Goal: Task Accomplishment & Management: Manage account settings

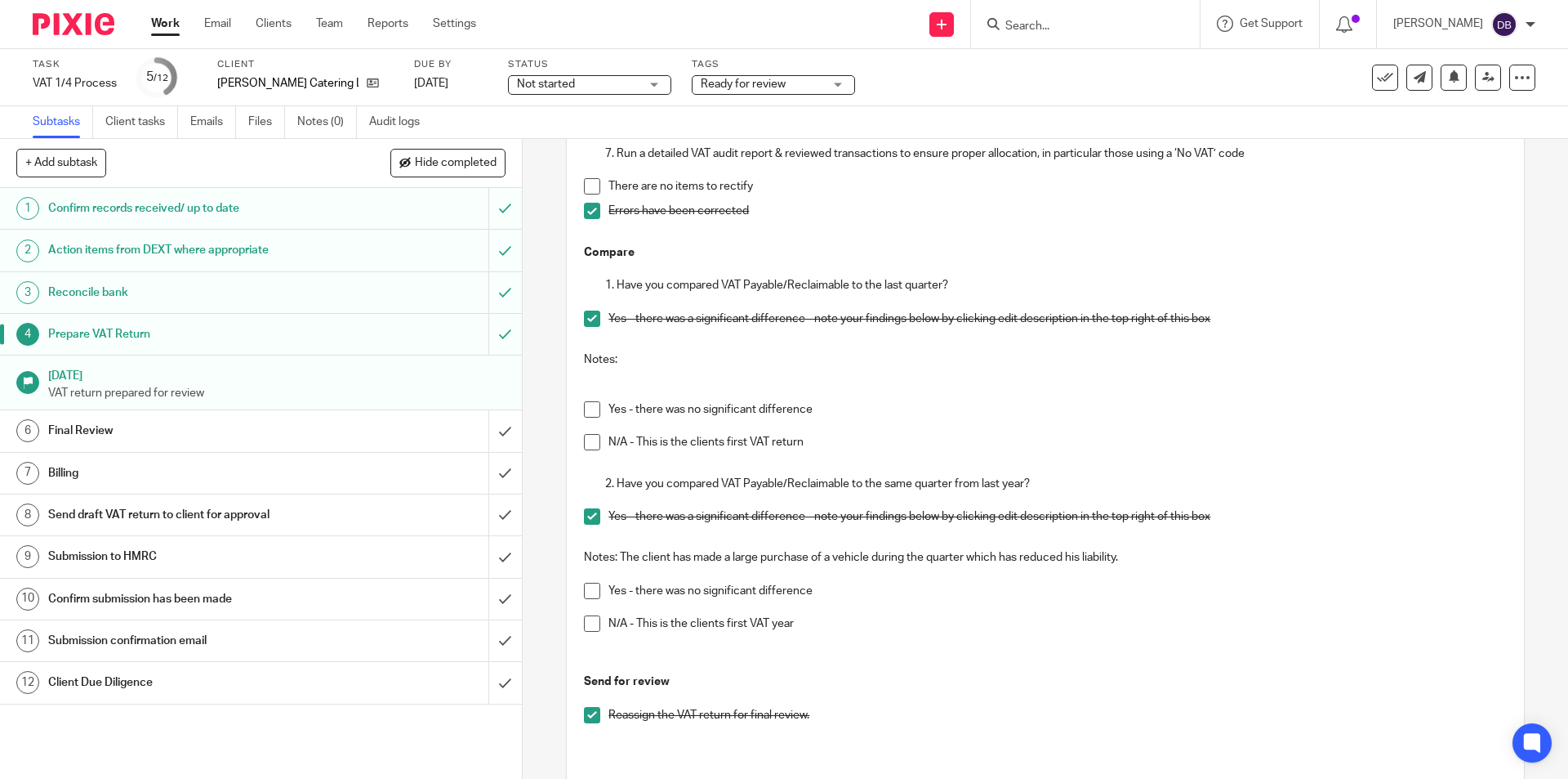
scroll to position [1042, 0]
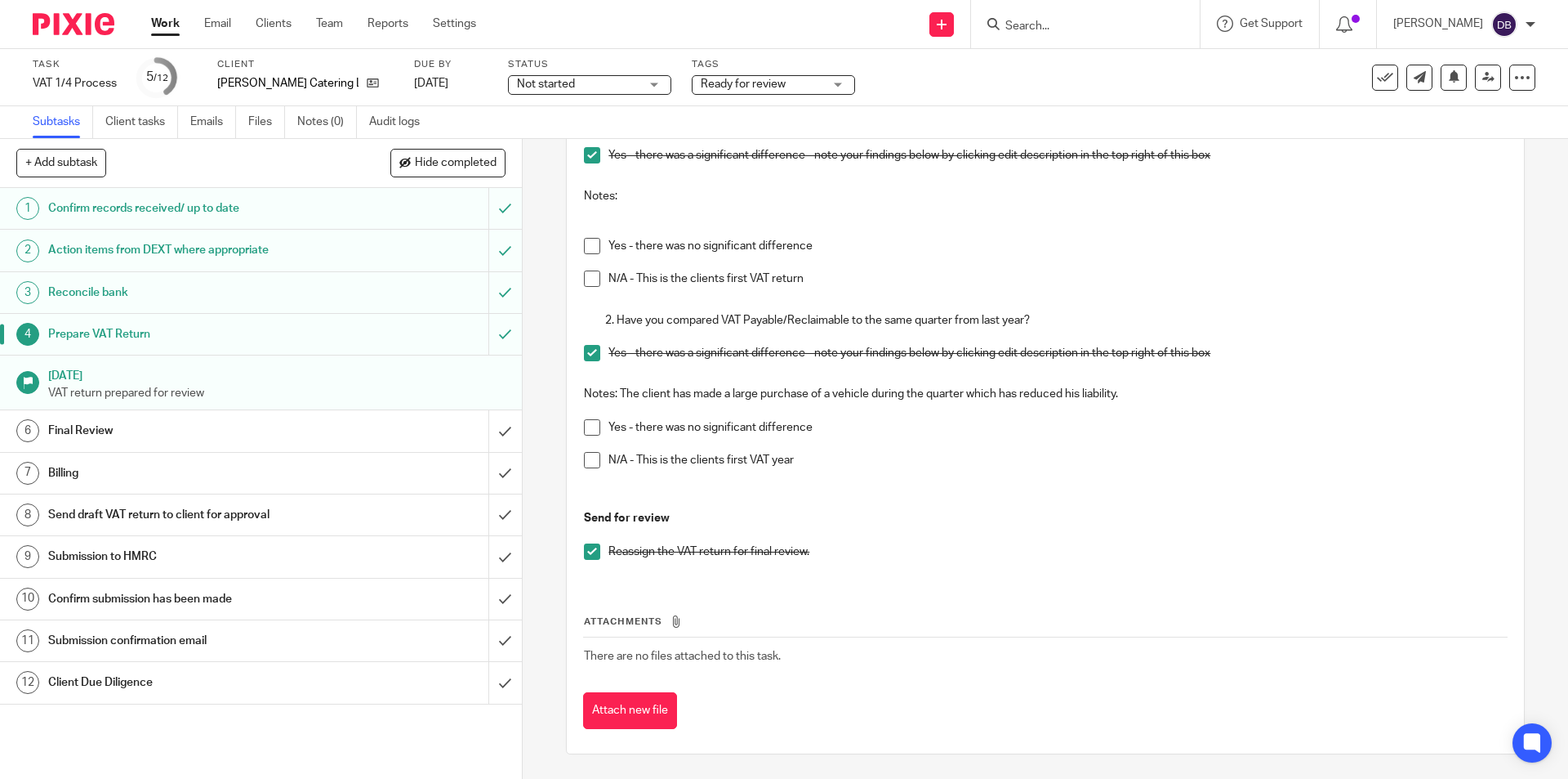
click at [247, 432] on h1 "Final Review" at bounding box center [189, 431] width 283 height 25
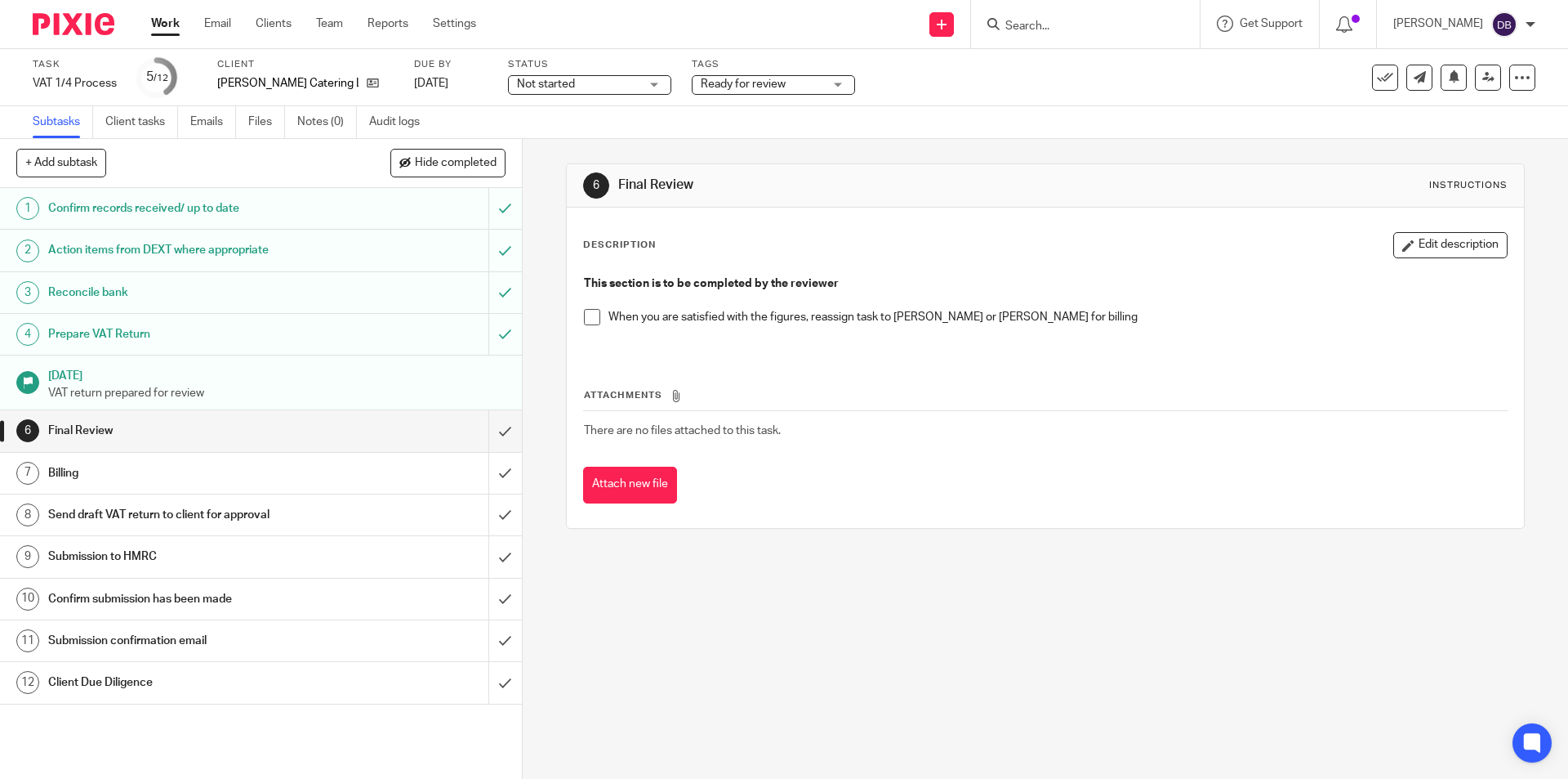
click at [587, 318] on span at bounding box center [592, 316] width 17 height 17
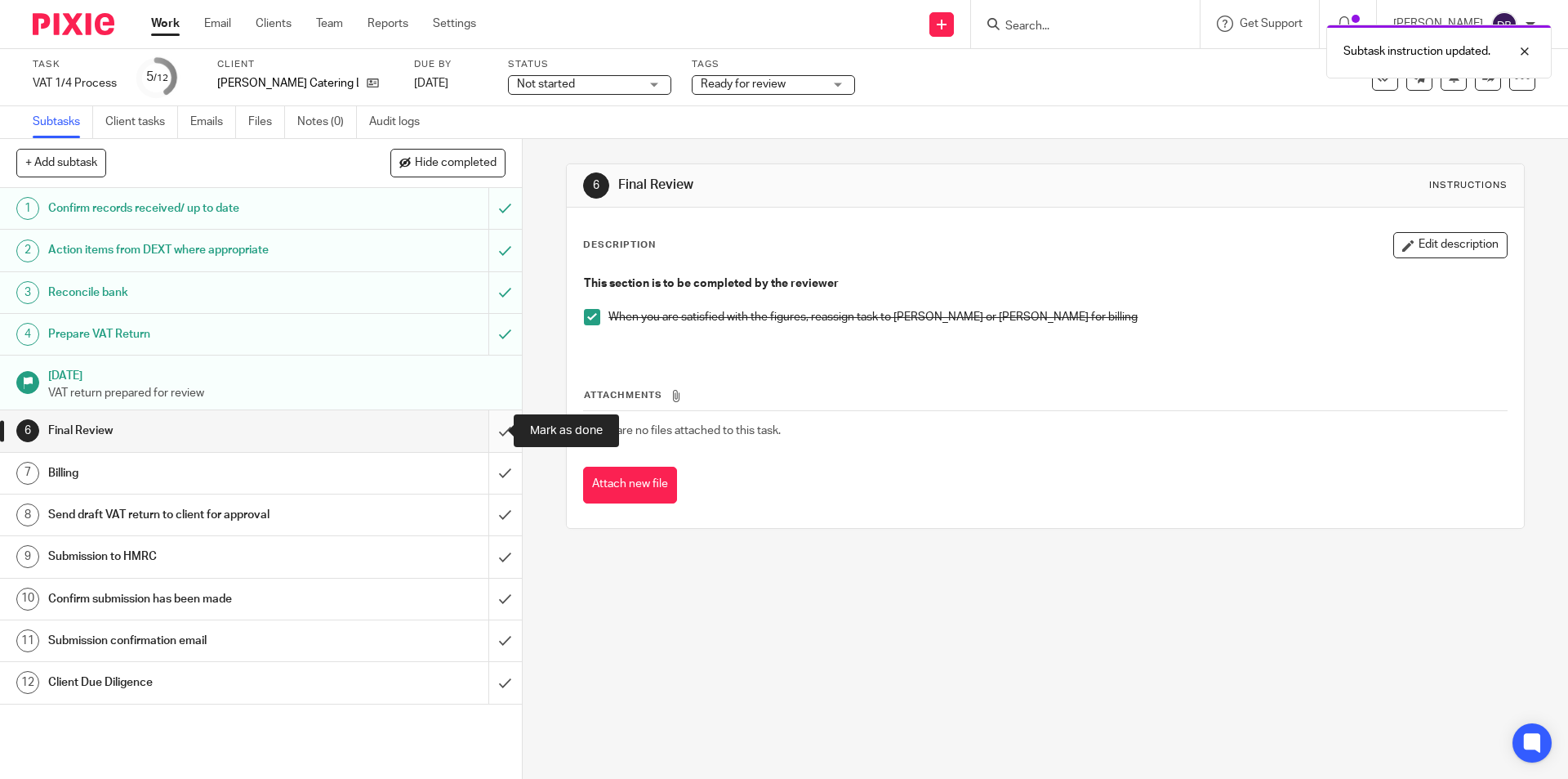
click at [486, 432] on input "submit" at bounding box center [261, 430] width 521 height 41
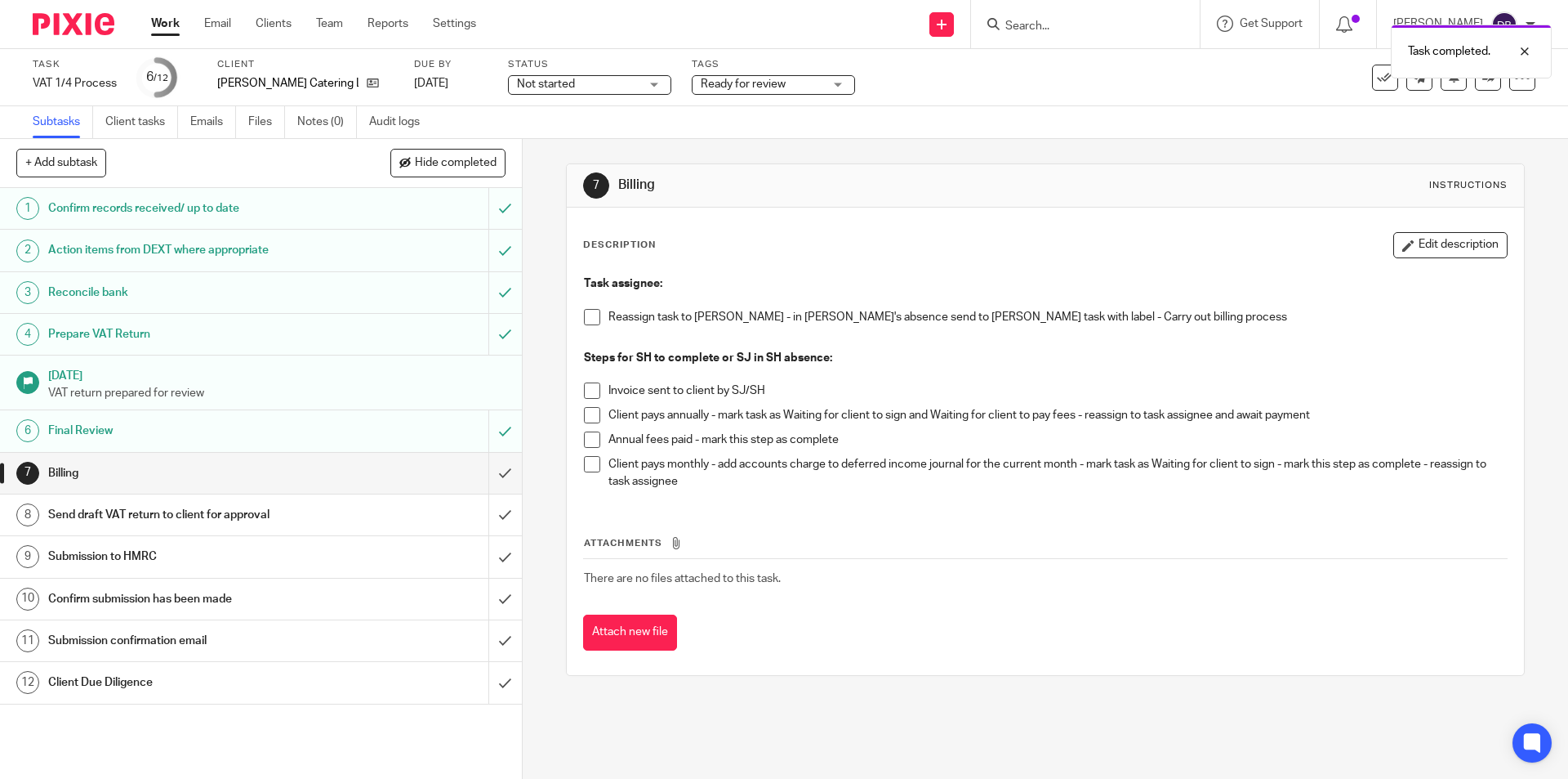
click at [588, 314] on span at bounding box center [592, 316] width 17 height 17
click at [625, 86] on span "Not started" at bounding box center [578, 84] width 122 height 17
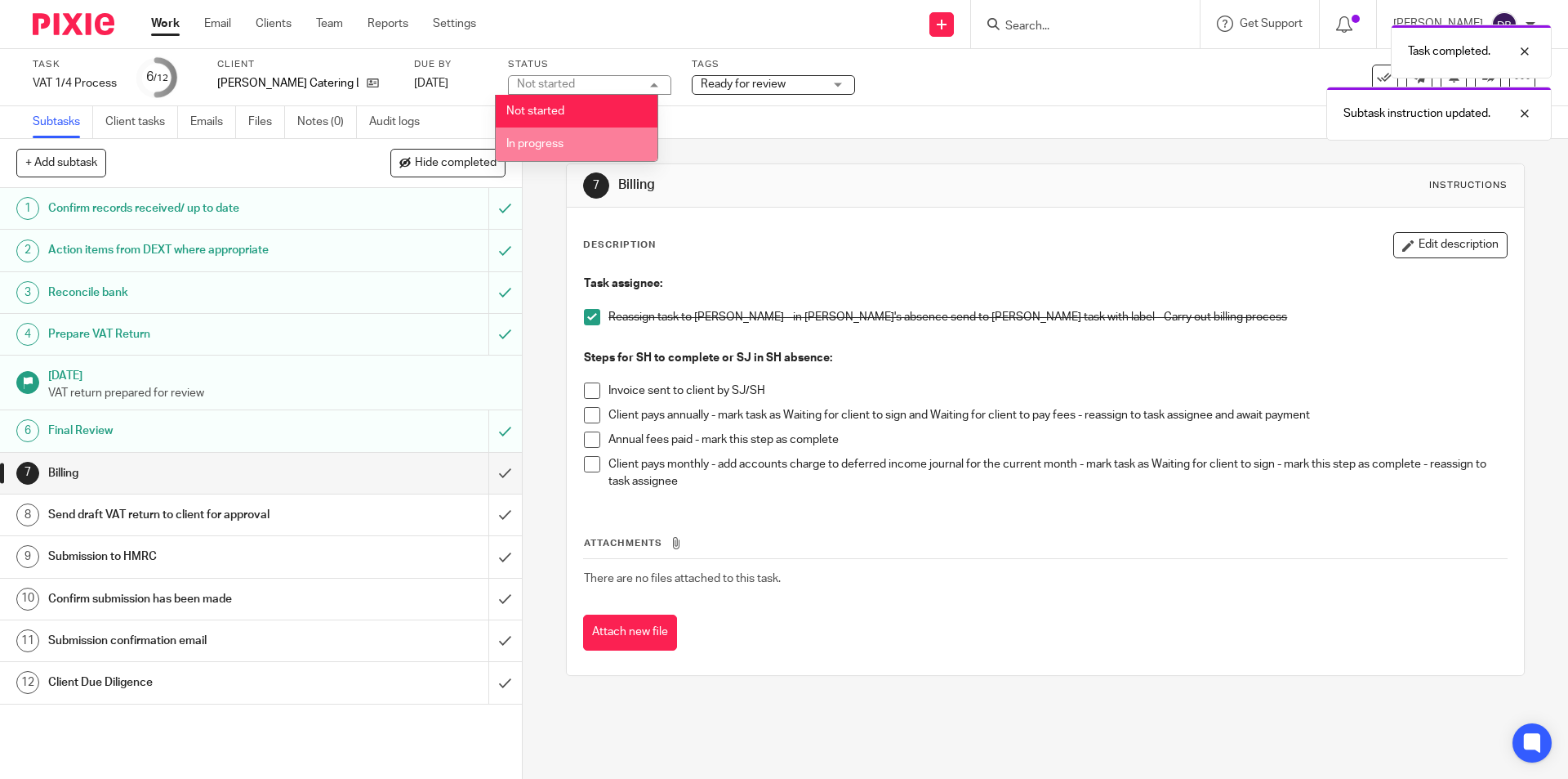
click at [566, 140] on li "In progress" at bounding box center [577, 145] width 162 height 33
click at [802, 88] on div "Task completed. Subtask instruction updated." at bounding box center [1168, 78] width 768 height 124
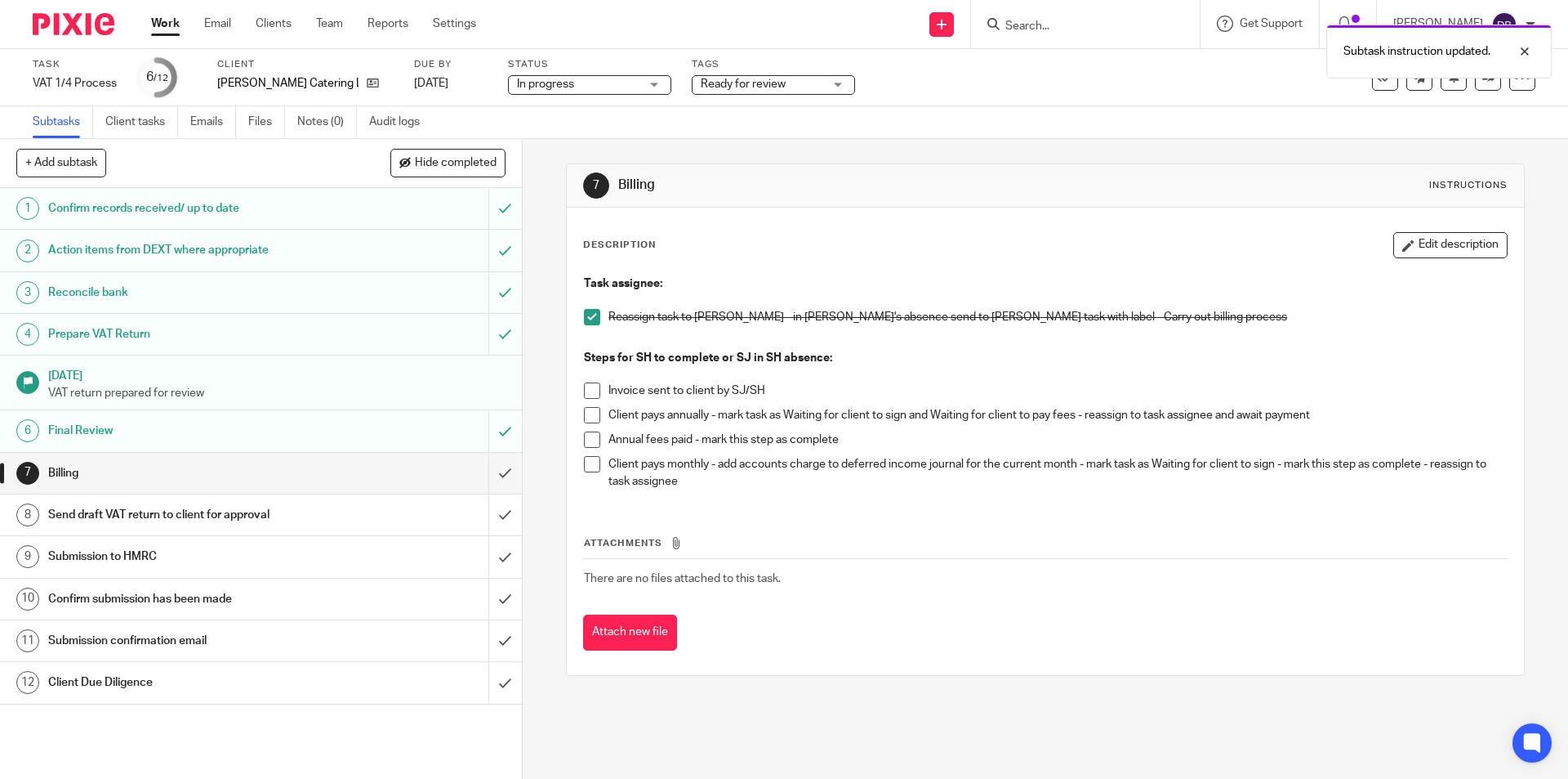
click at [829, 84] on div "Ready for review" at bounding box center [773, 85] width 163 height 19
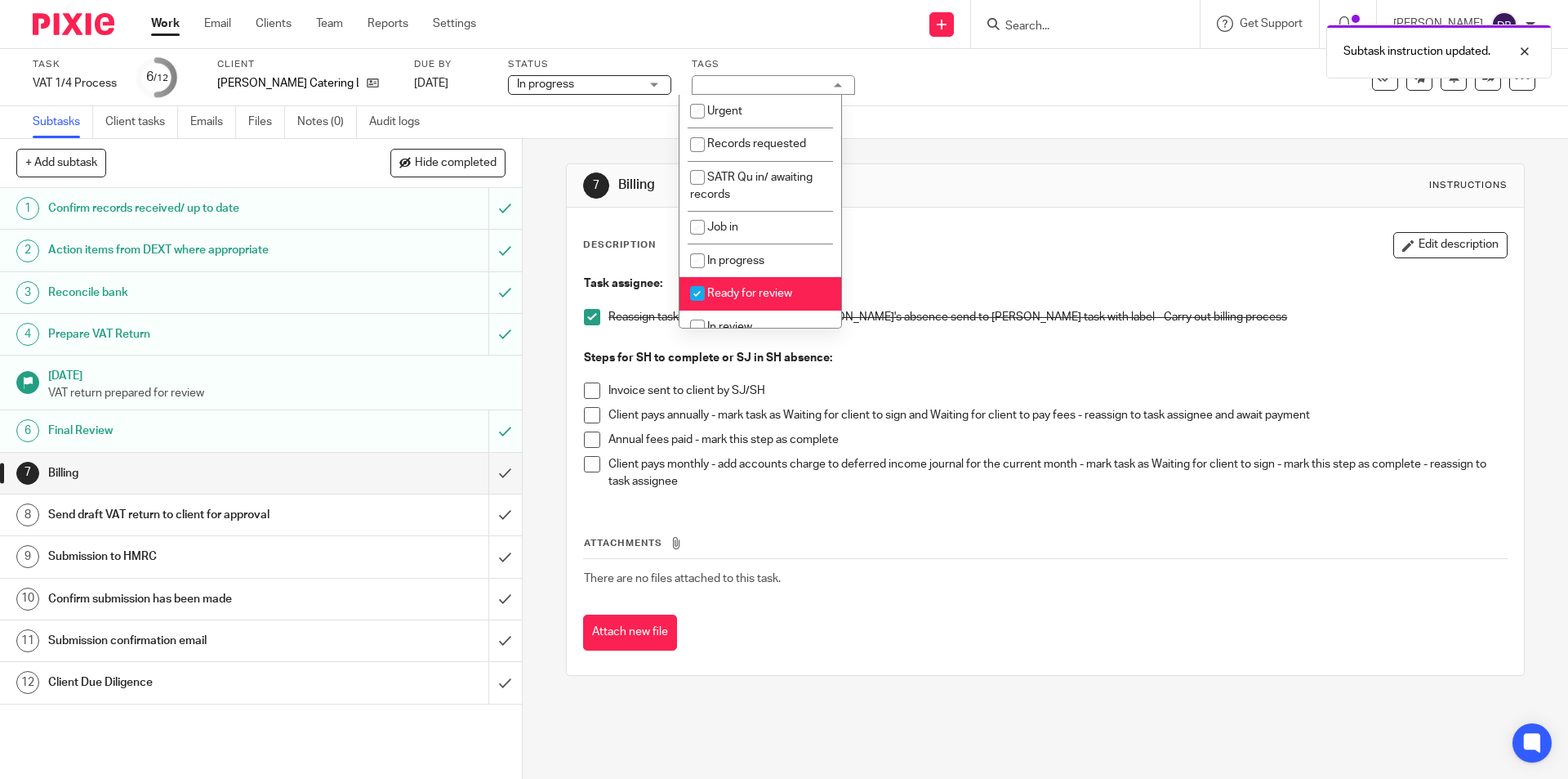
click at [725, 295] on span "Ready for review" at bounding box center [750, 293] width 85 height 11
checkbox input "false"
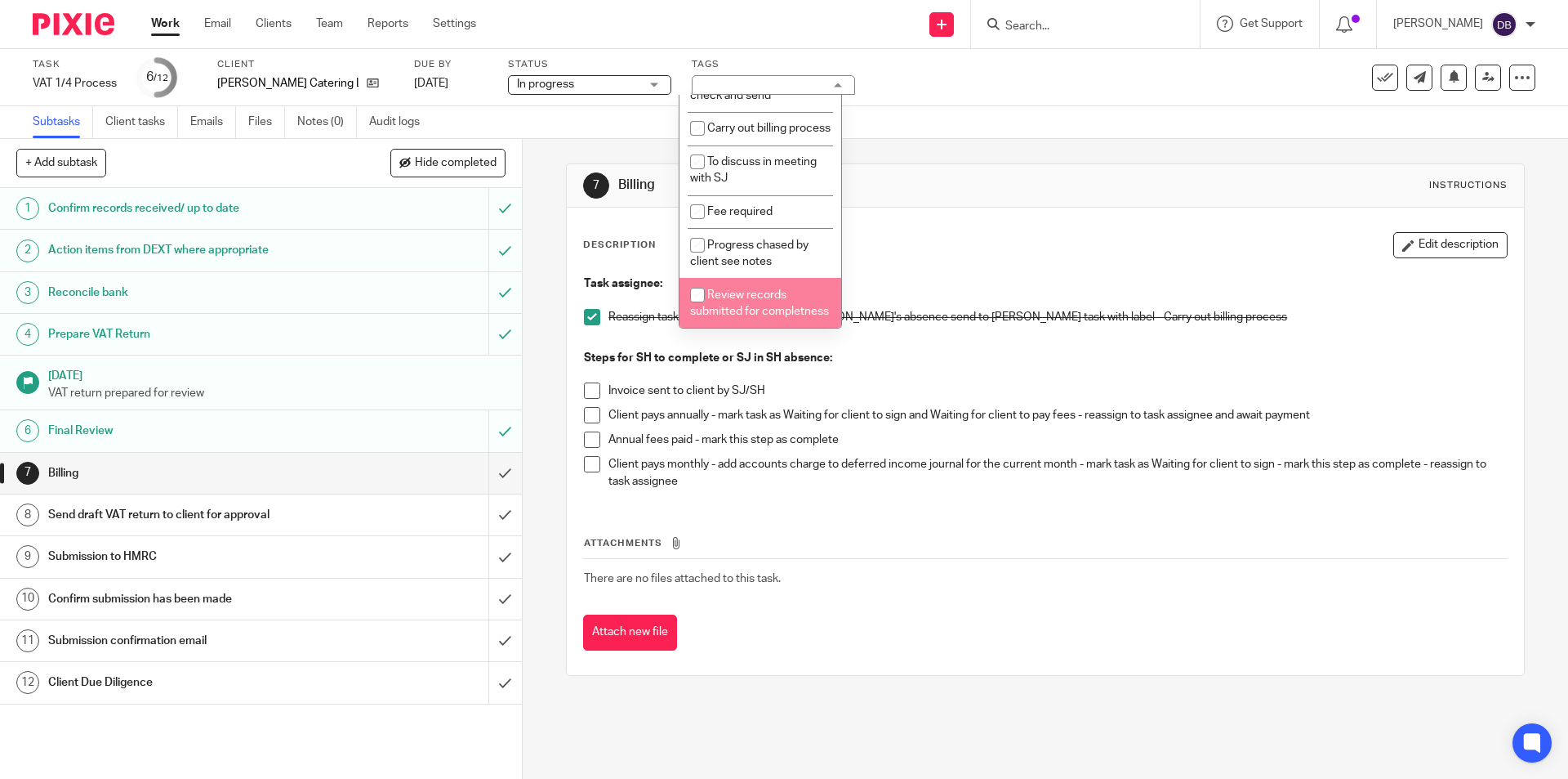
scroll to position [639, 0]
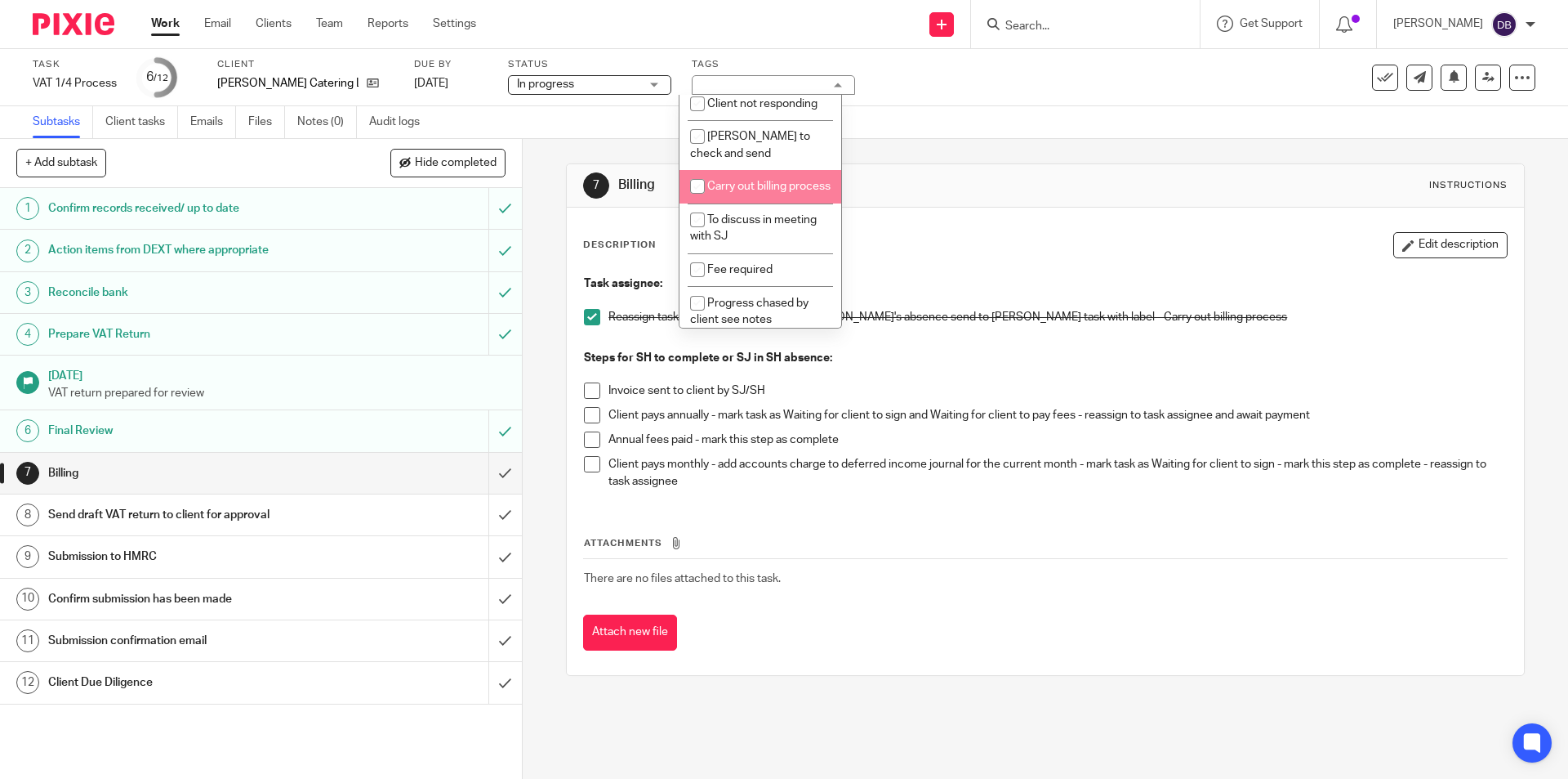
click at [693, 201] on input "checkbox" at bounding box center [697, 186] width 31 height 31
checkbox input "true"
click at [543, 308] on div "7 Billing Instructions Description Edit description Task assignee: Reassign tas…" at bounding box center [1045, 459] width 1046 height 640
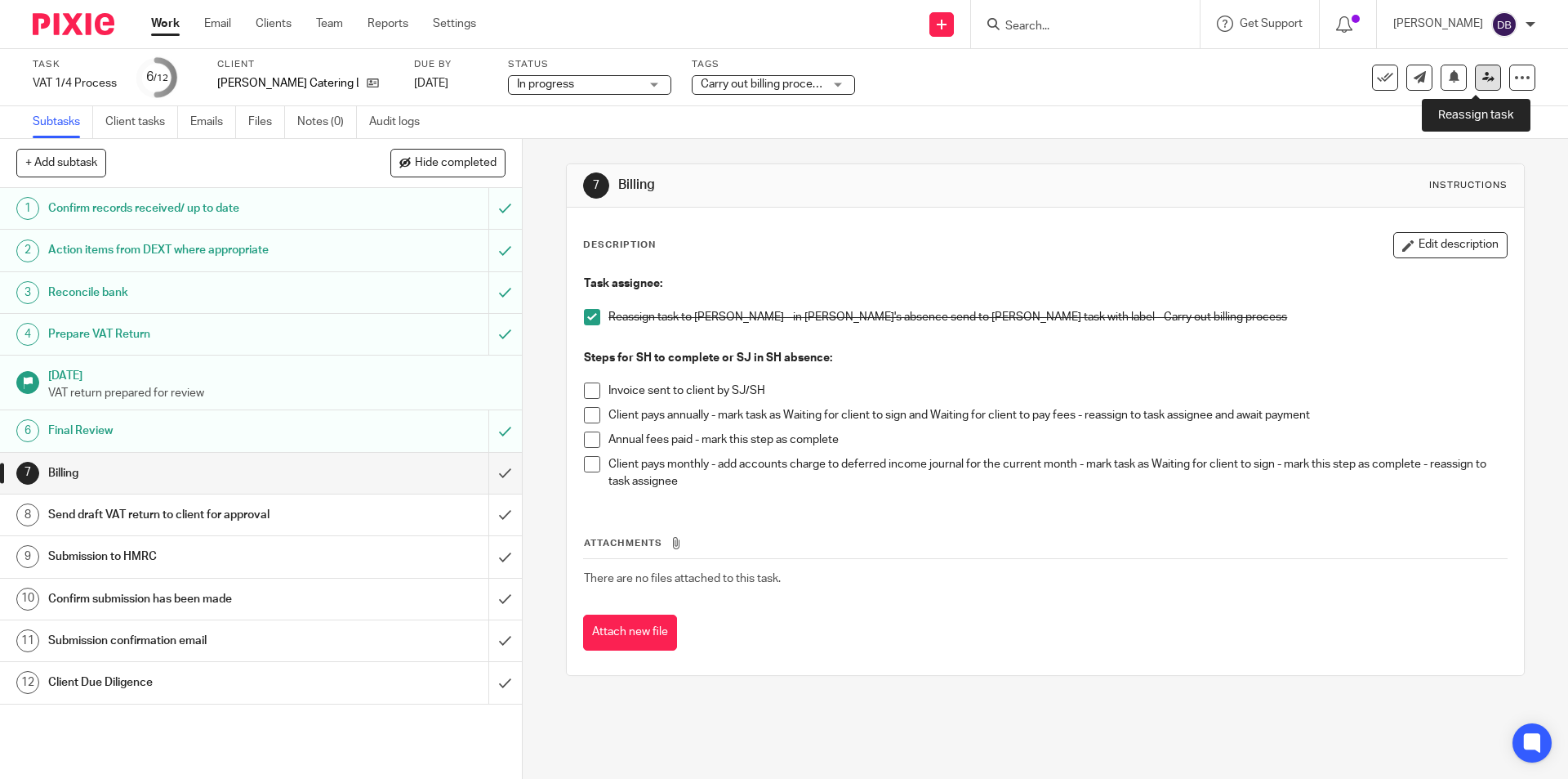
click at [1483, 75] on icon at bounding box center [1489, 78] width 12 height 12
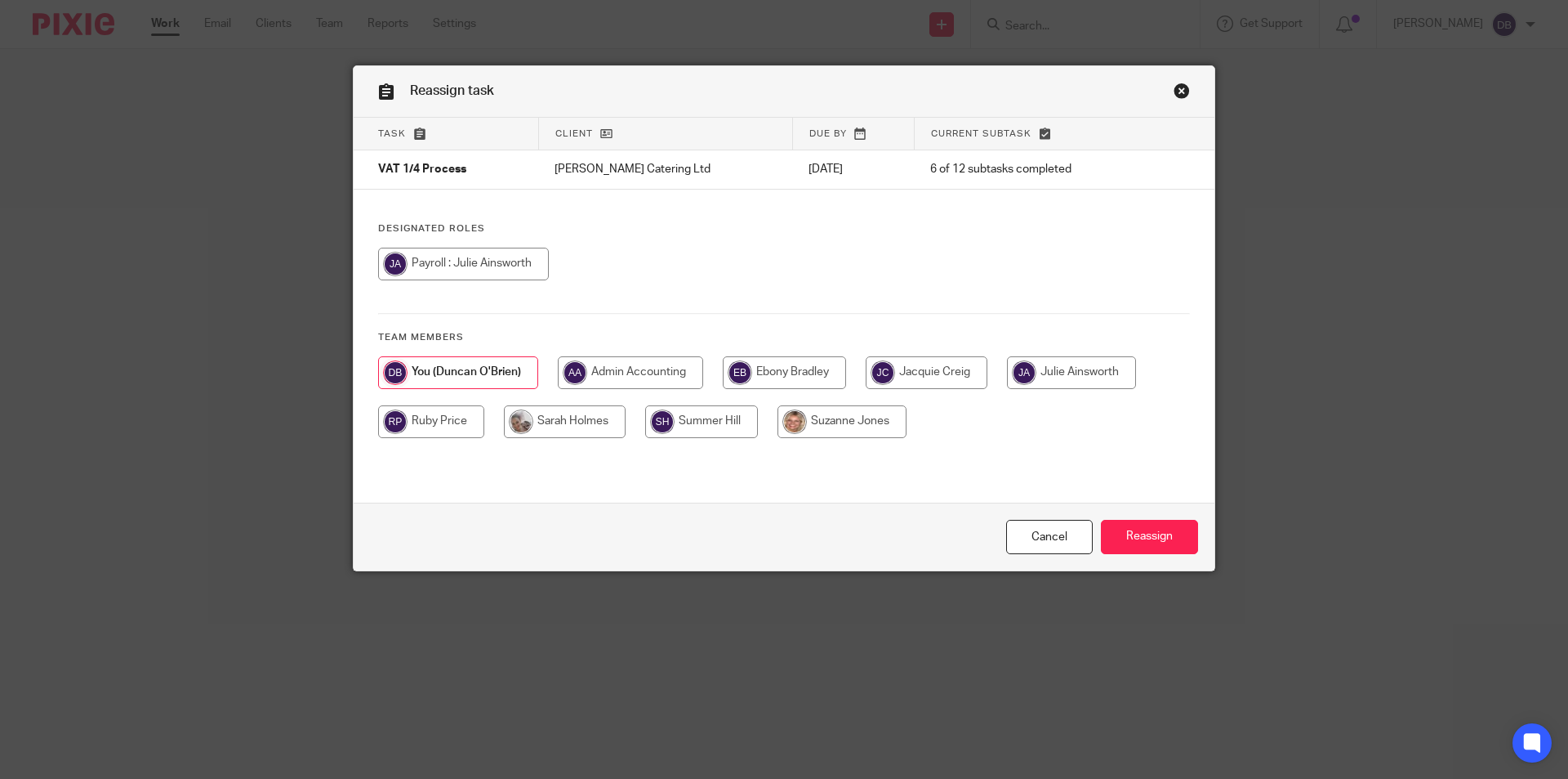
click at [578, 422] on input "radio" at bounding box center [565, 421] width 122 height 33
radio input "true"
click at [1148, 528] on input "Reassign" at bounding box center [1150, 538] width 97 height 35
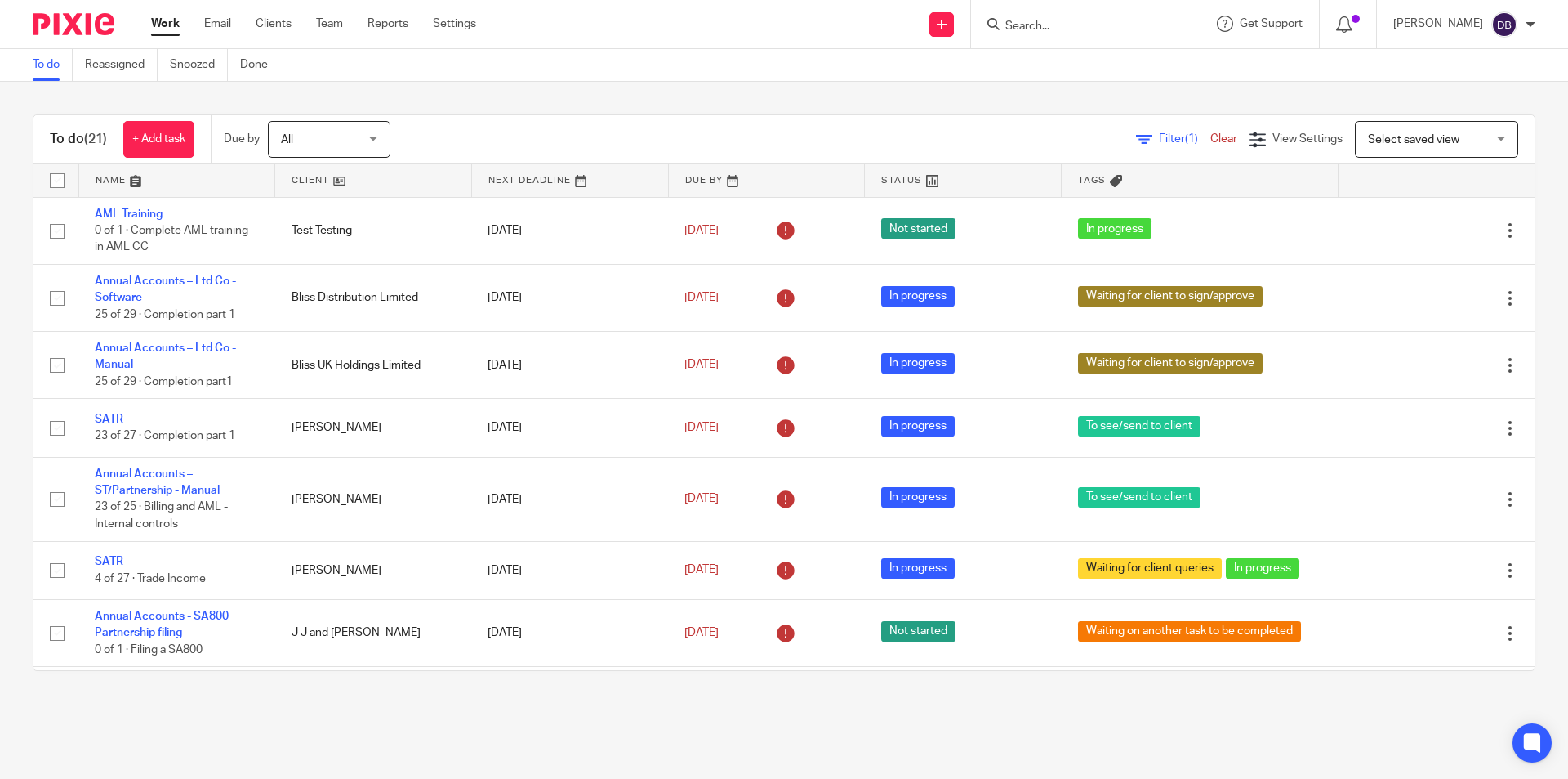
scroll to position [1001, 0]
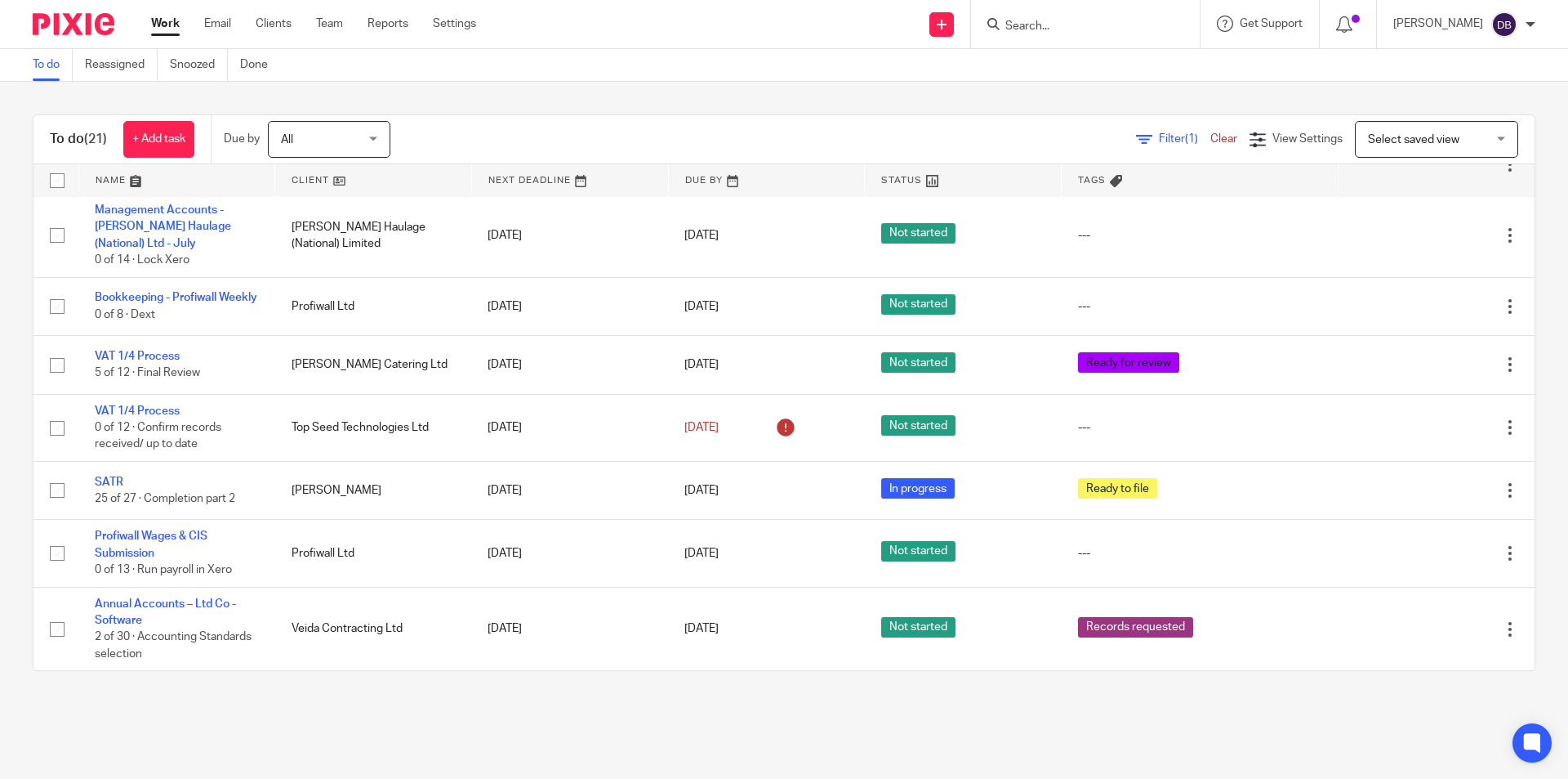
click at [166, 25] on link "Work" at bounding box center [166, 24] width 28 height 17
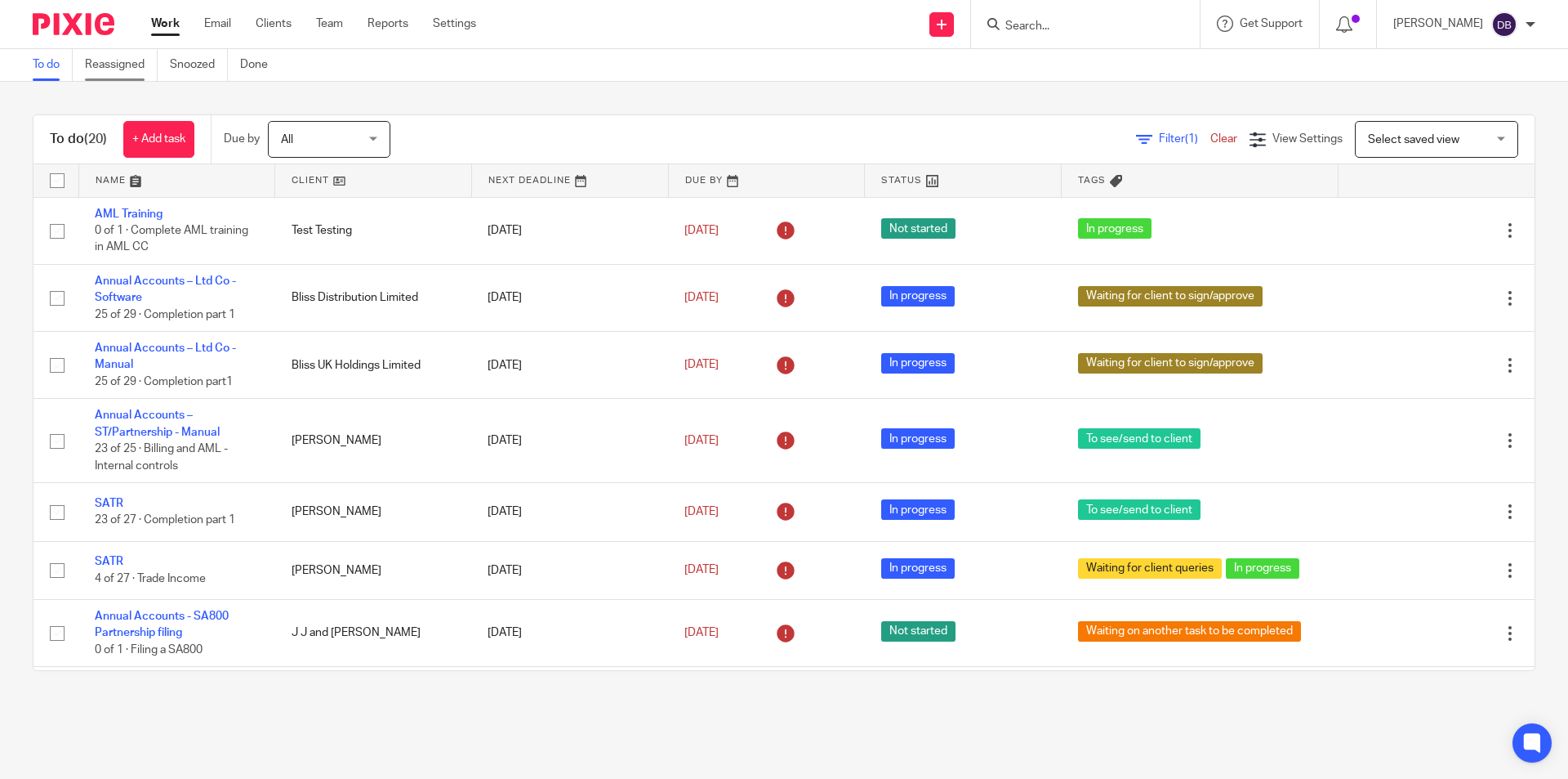
click at [126, 59] on link "Reassigned" at bounding box center [121, 65] width 73 height 32
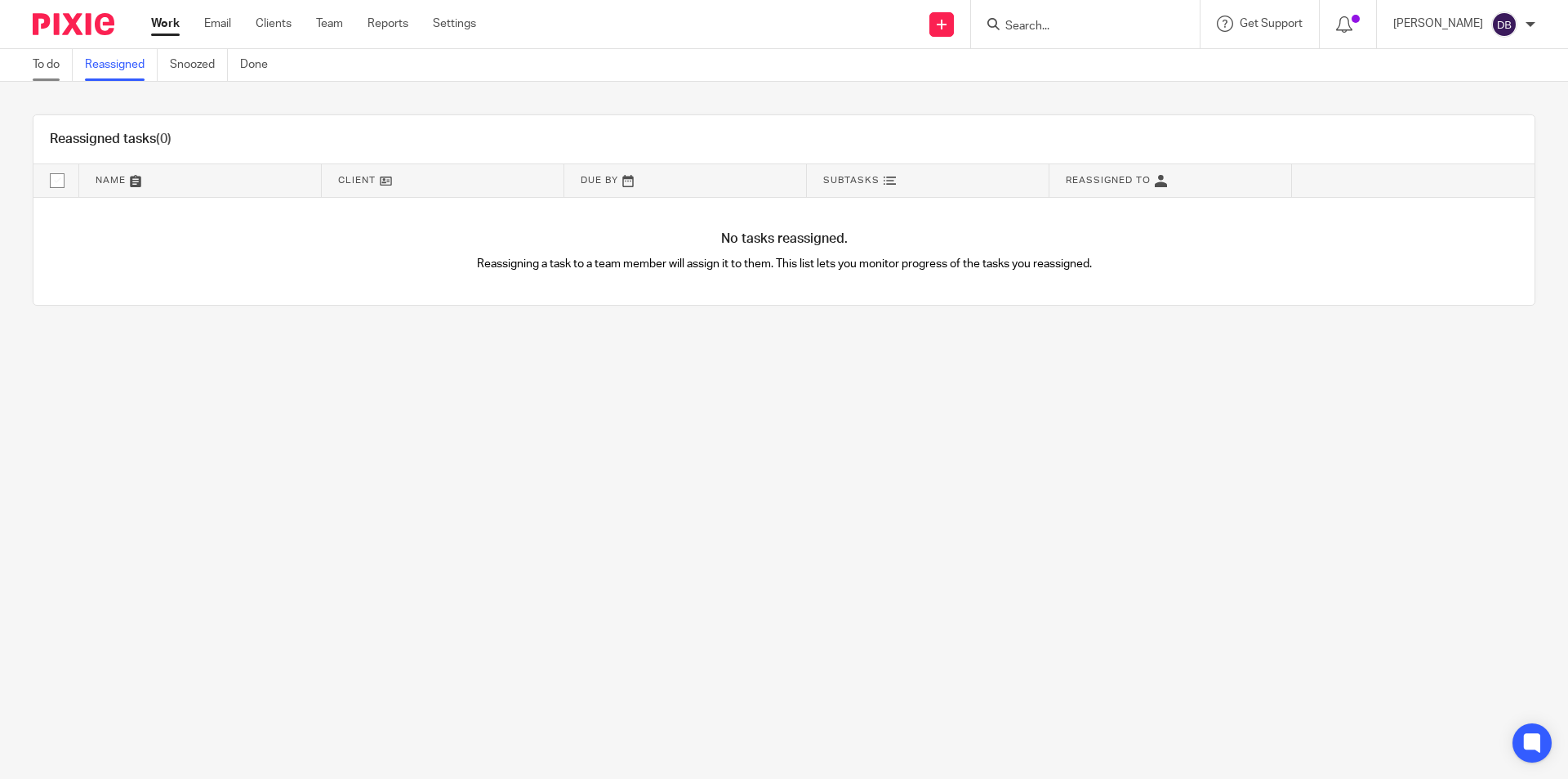
click at [49, 62] on link "To do" at bounding box center [52, 65] width 40 height 32
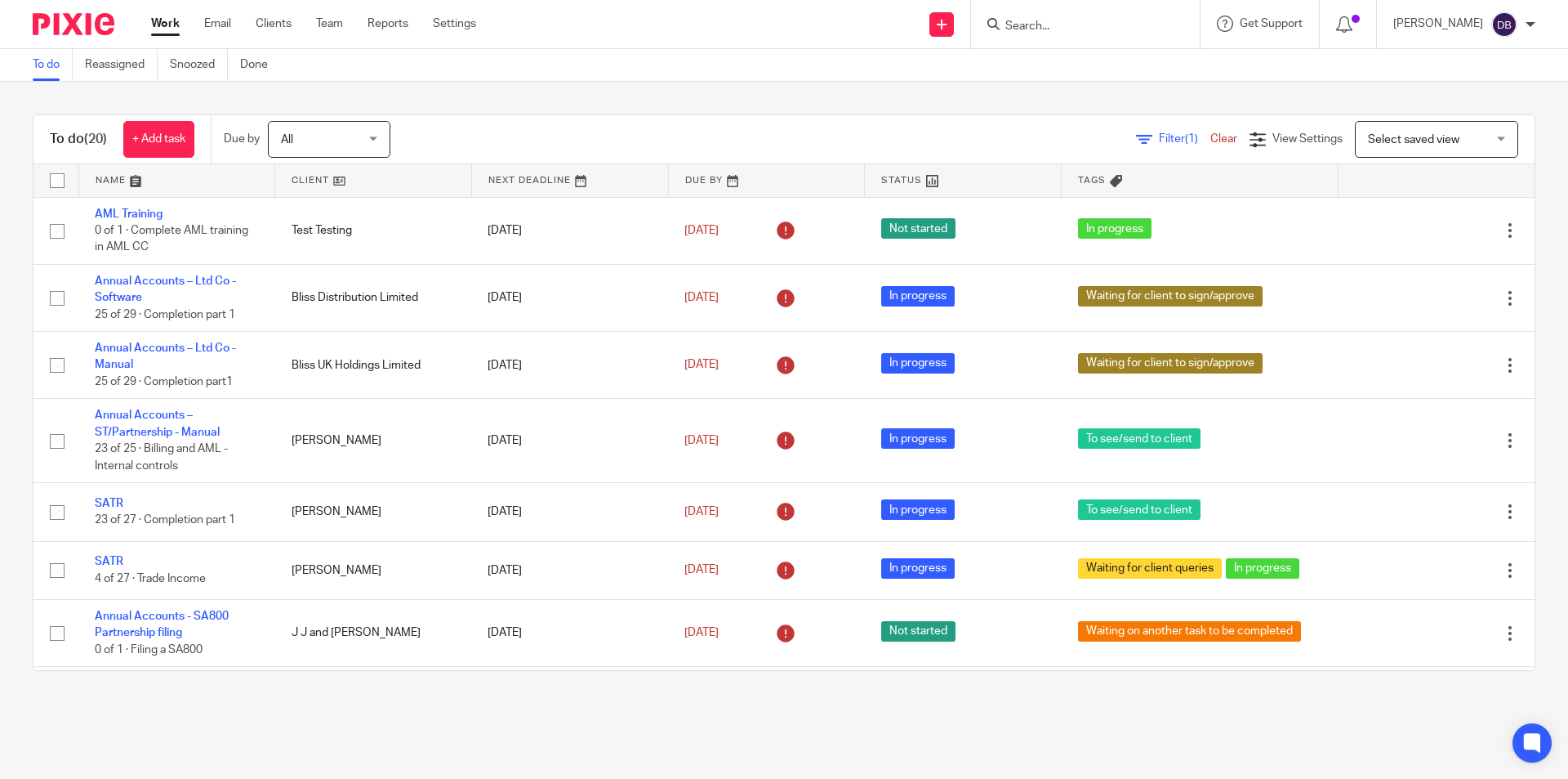
click at [1051, 19] on input "Search" at bounding box center [1077, 26] width 147 height 15
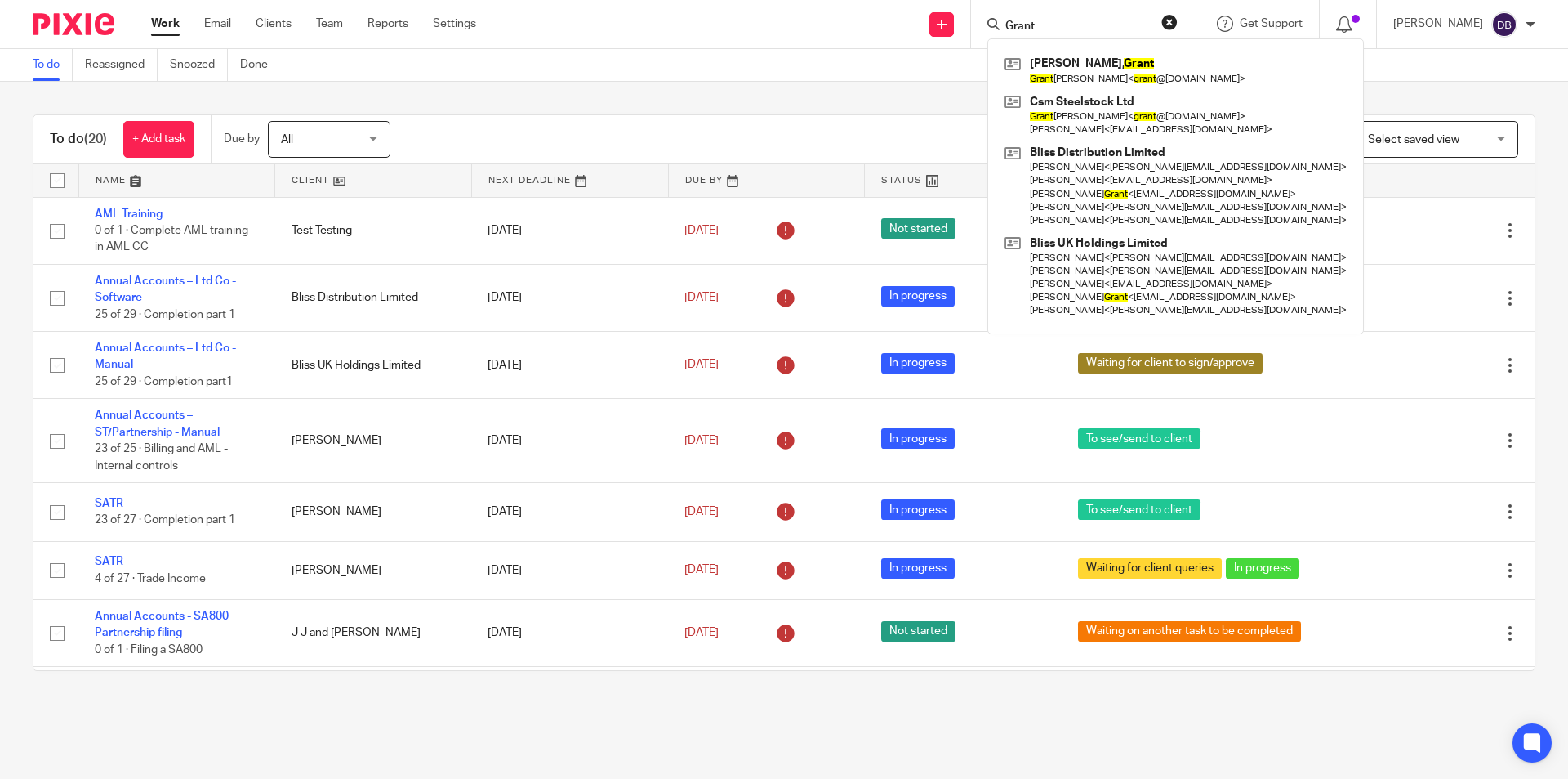
click at [1069, 25] on input "Grant" at bounding box center [1077, 26] width 147 height 15
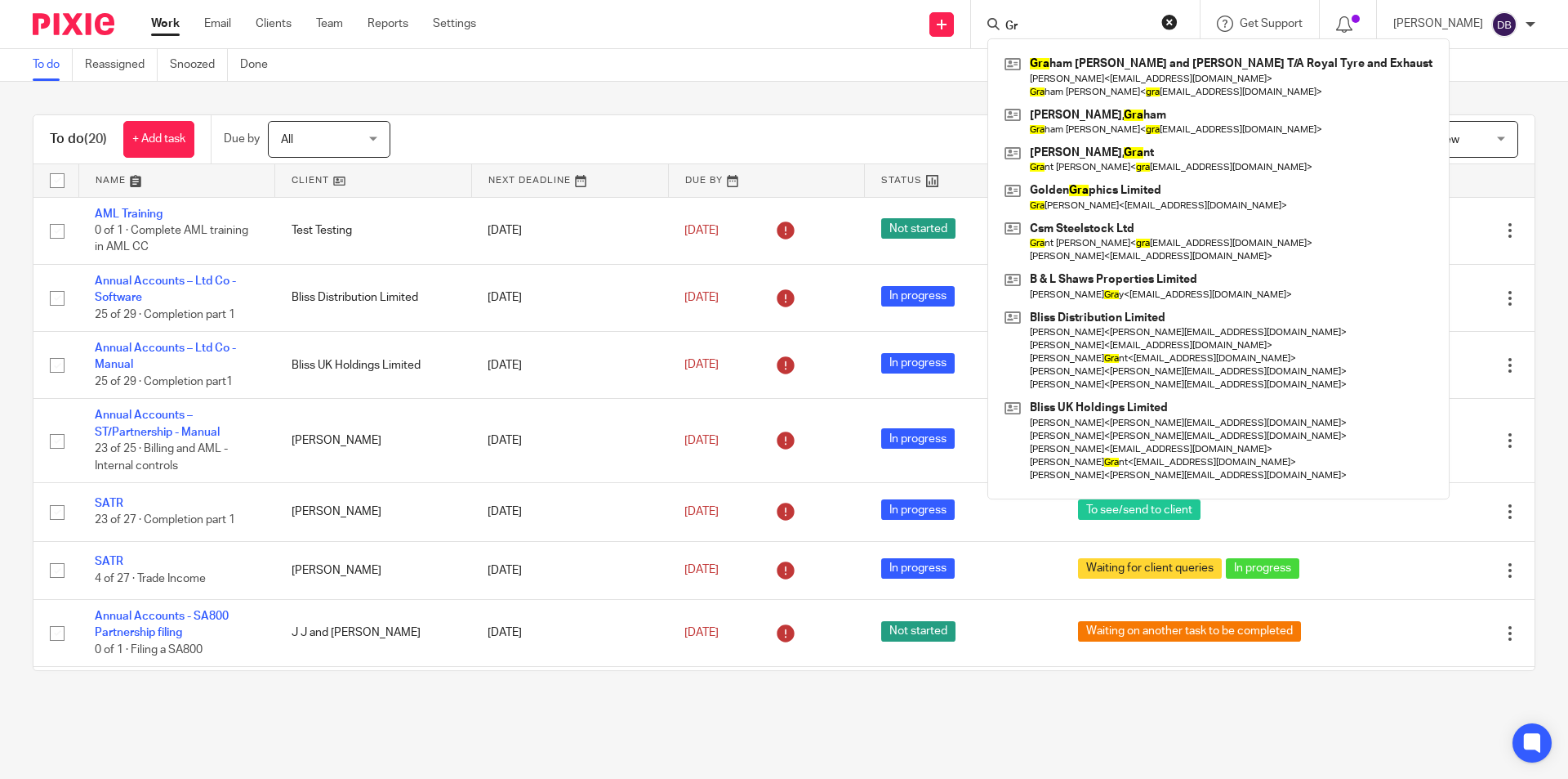
type input "G"
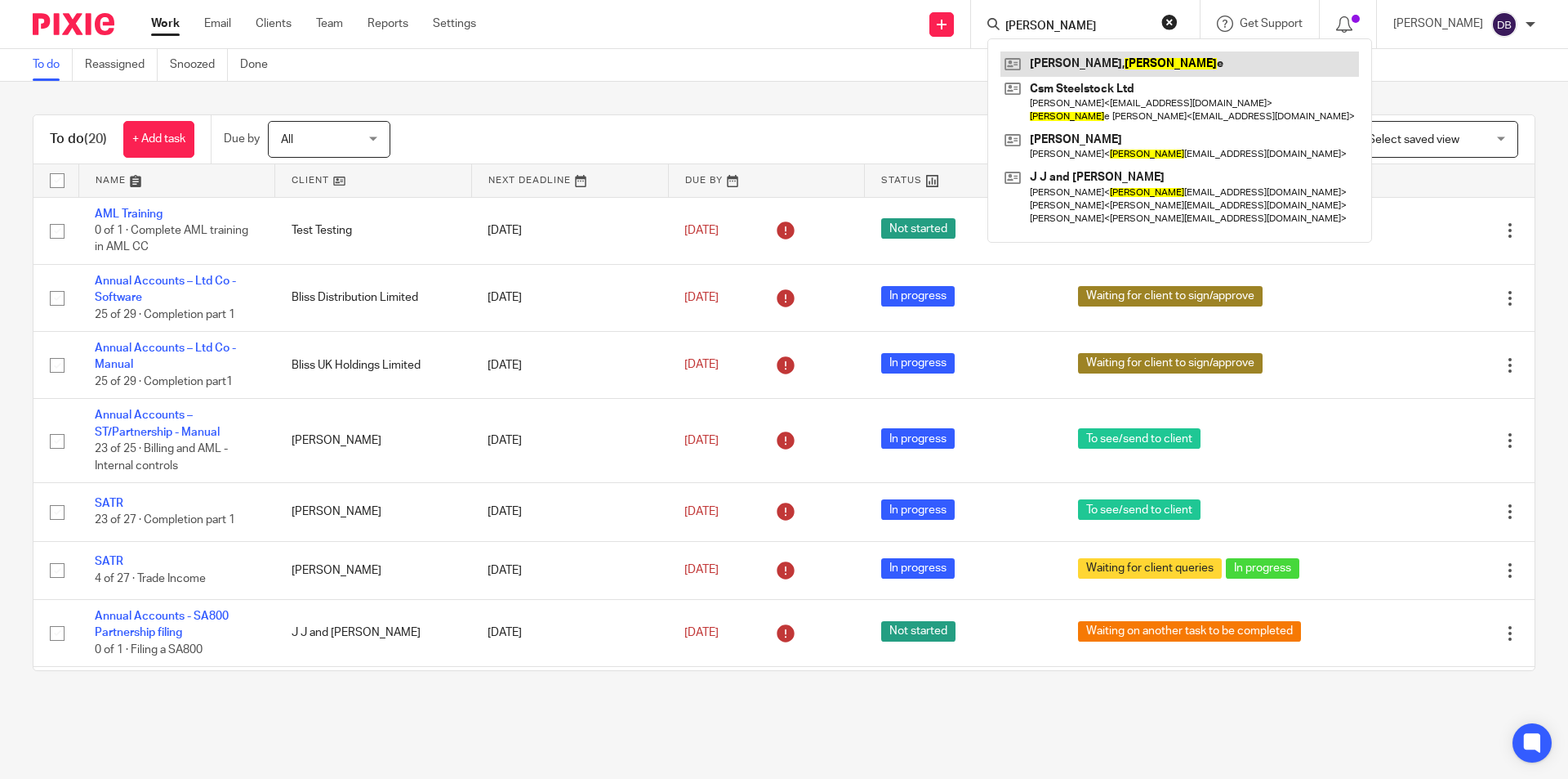
type input "Joann"
click at [832, 62] on div "To do Reassigned Snoozed Done" at bounding box center [784, 65] width 1568 height 33
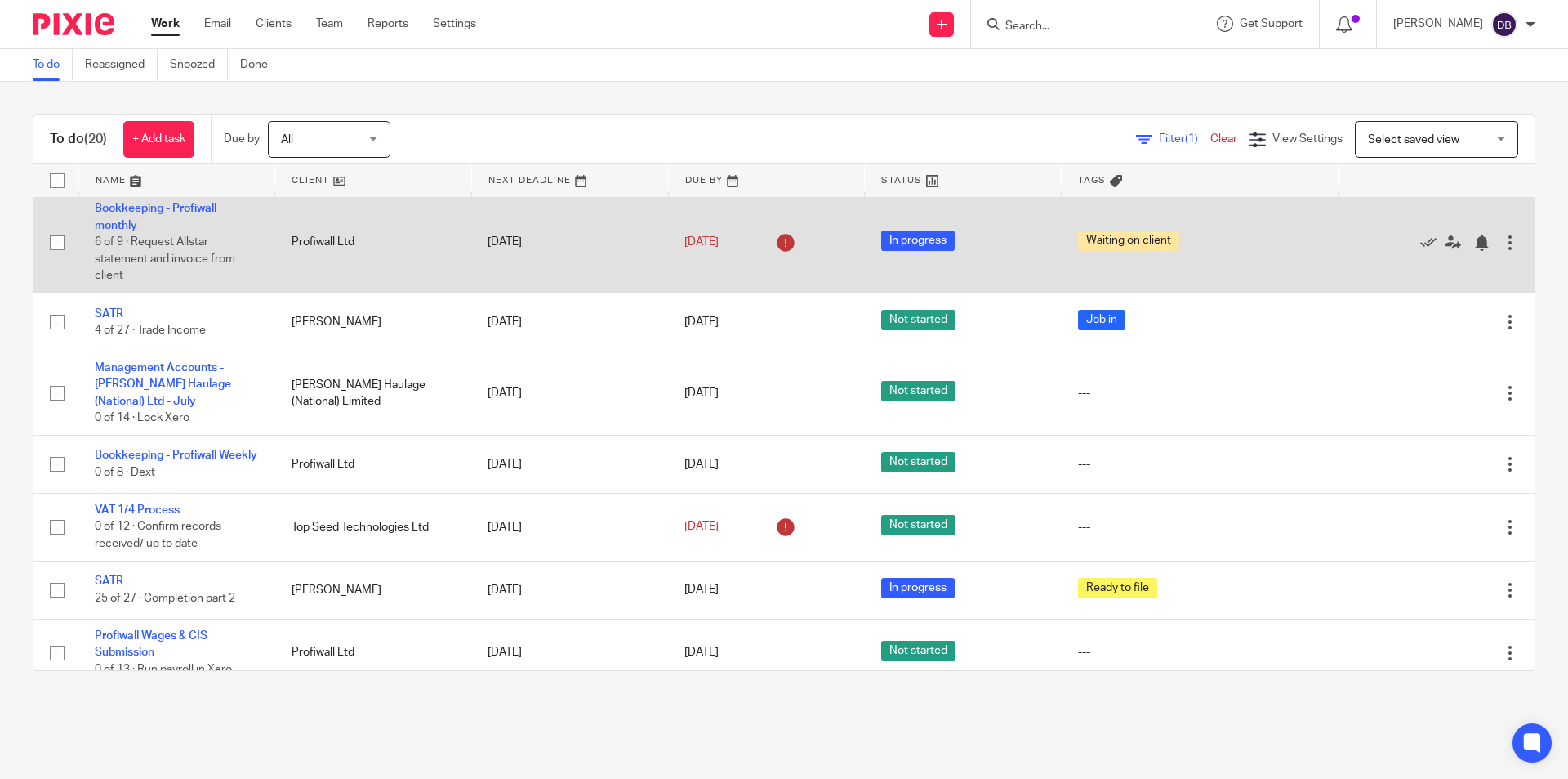
scroll to position [943, 0]
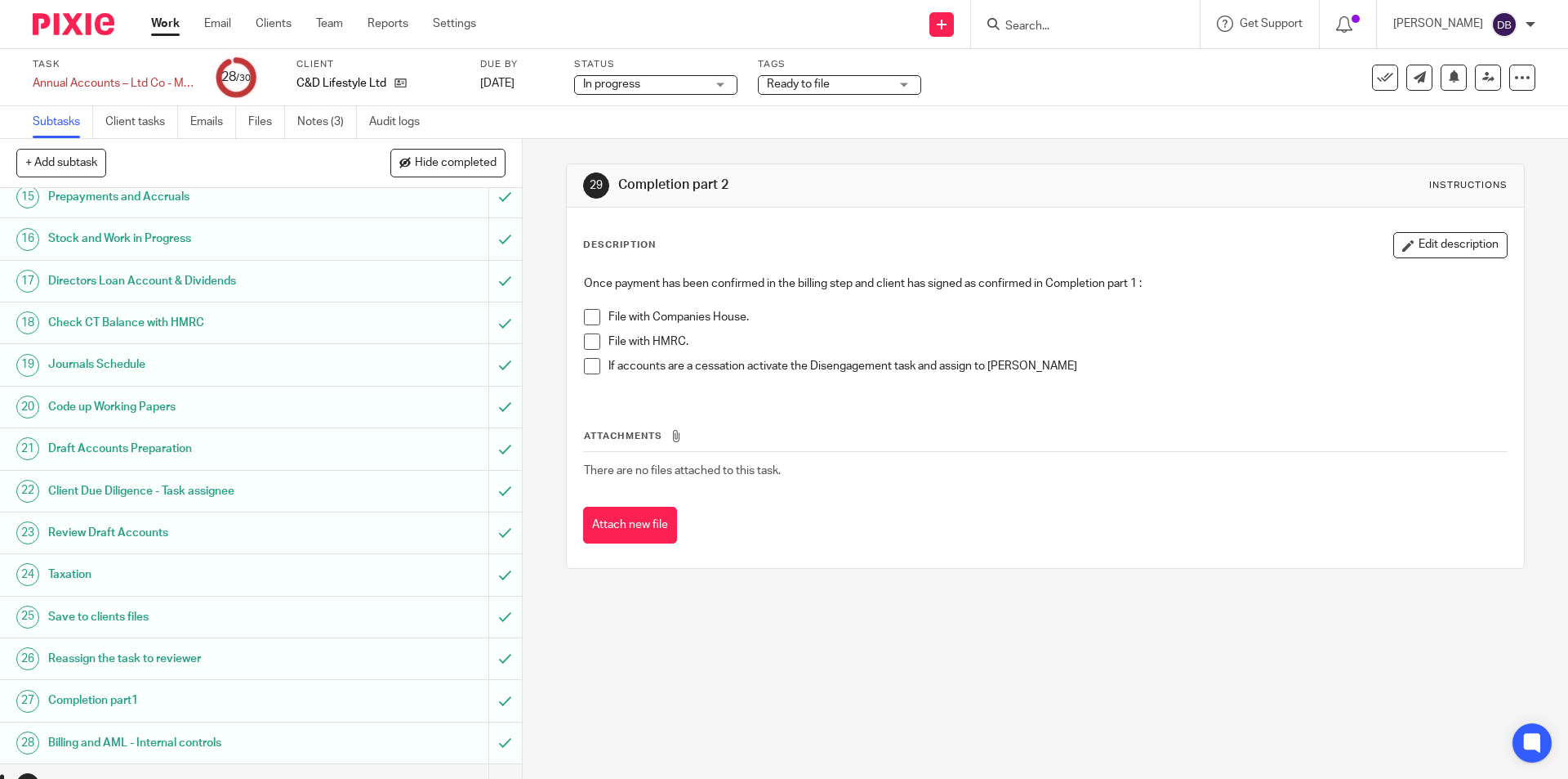
scroll to position [668, 0]
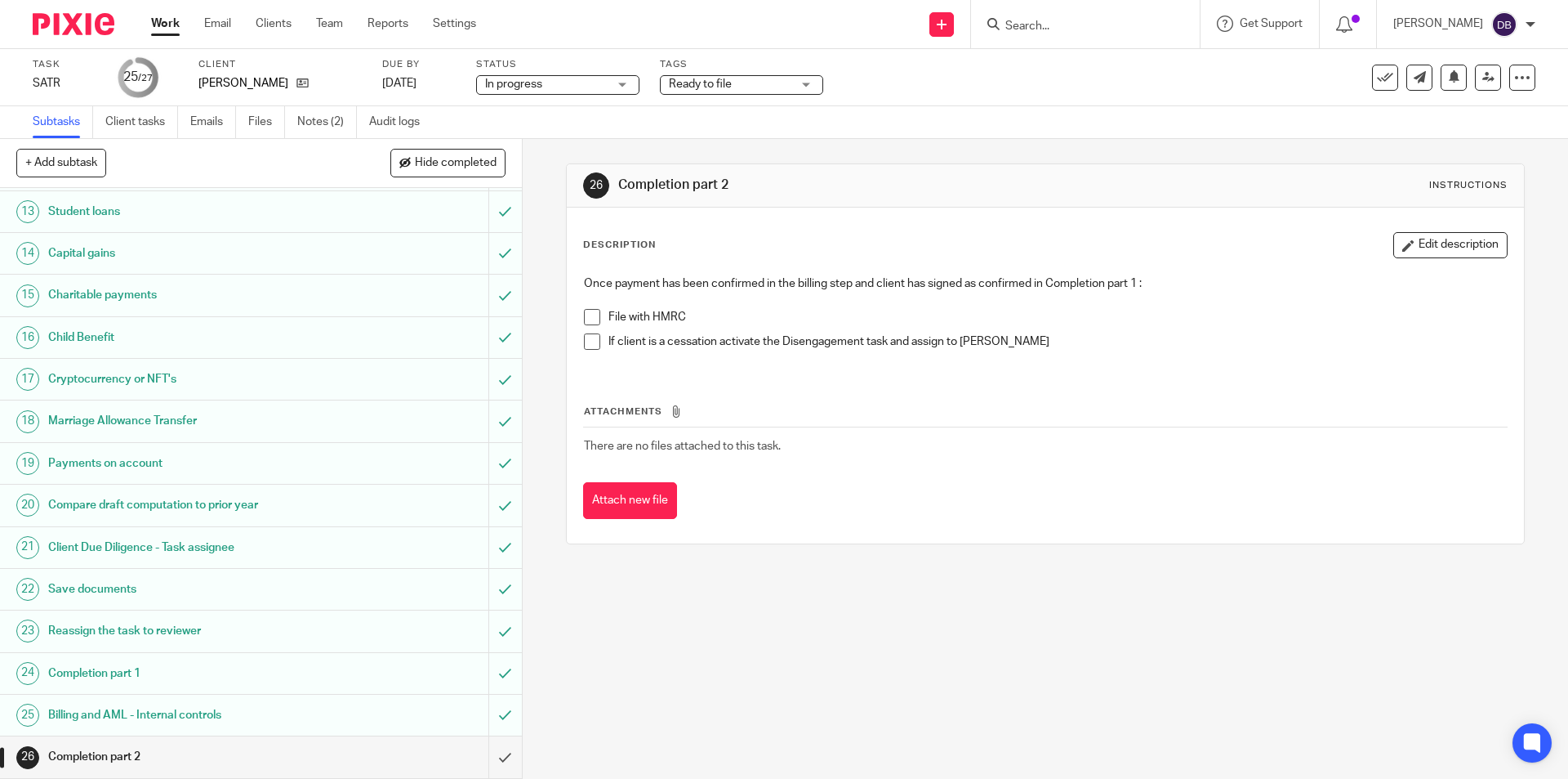
scroll to position [559, 0]
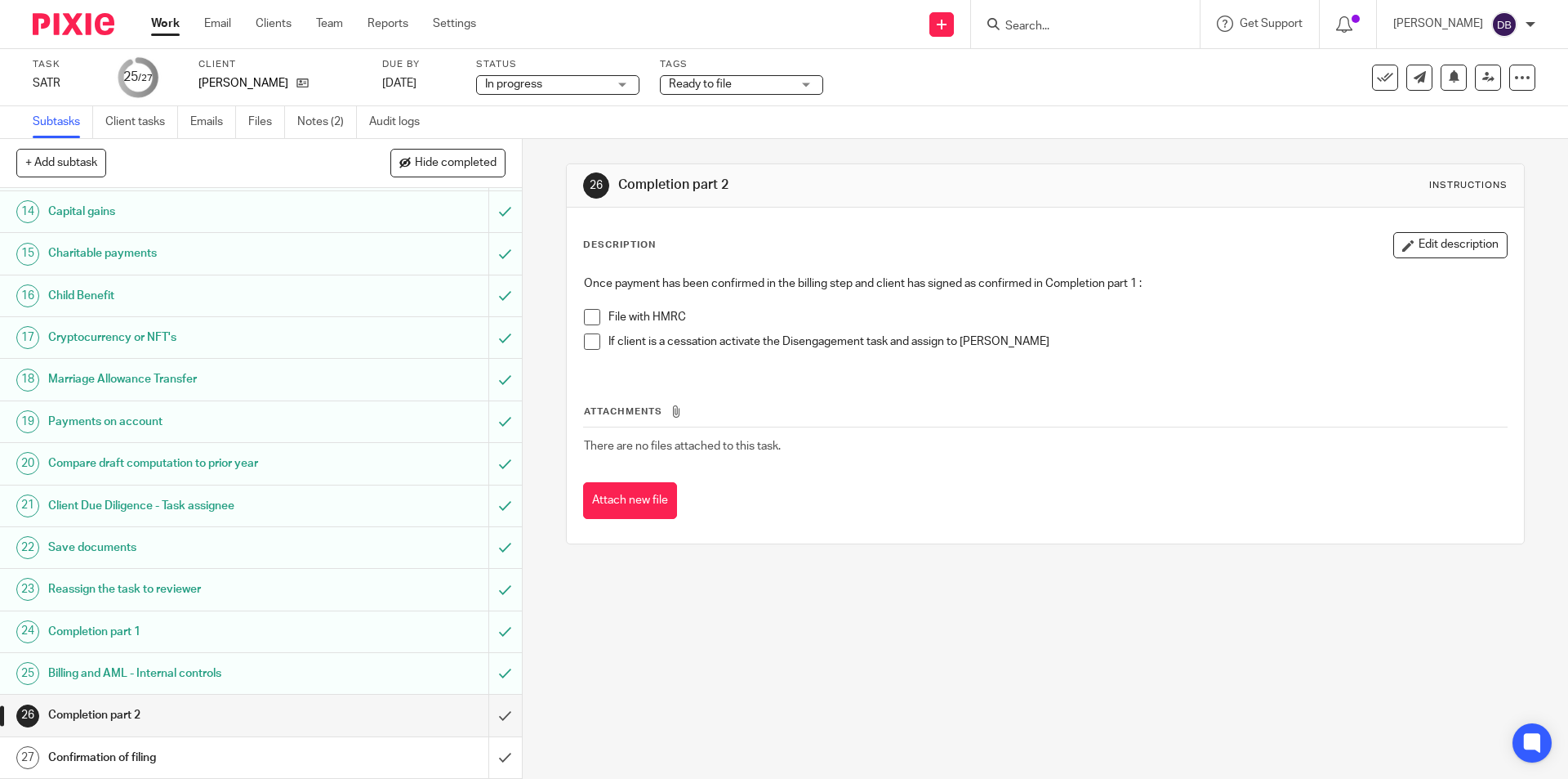
click at [605, 20] on div "Send new email Create task Add client Request signature Get Support Contact via…" at bounding box center [1034, 24] width 1068 height 48
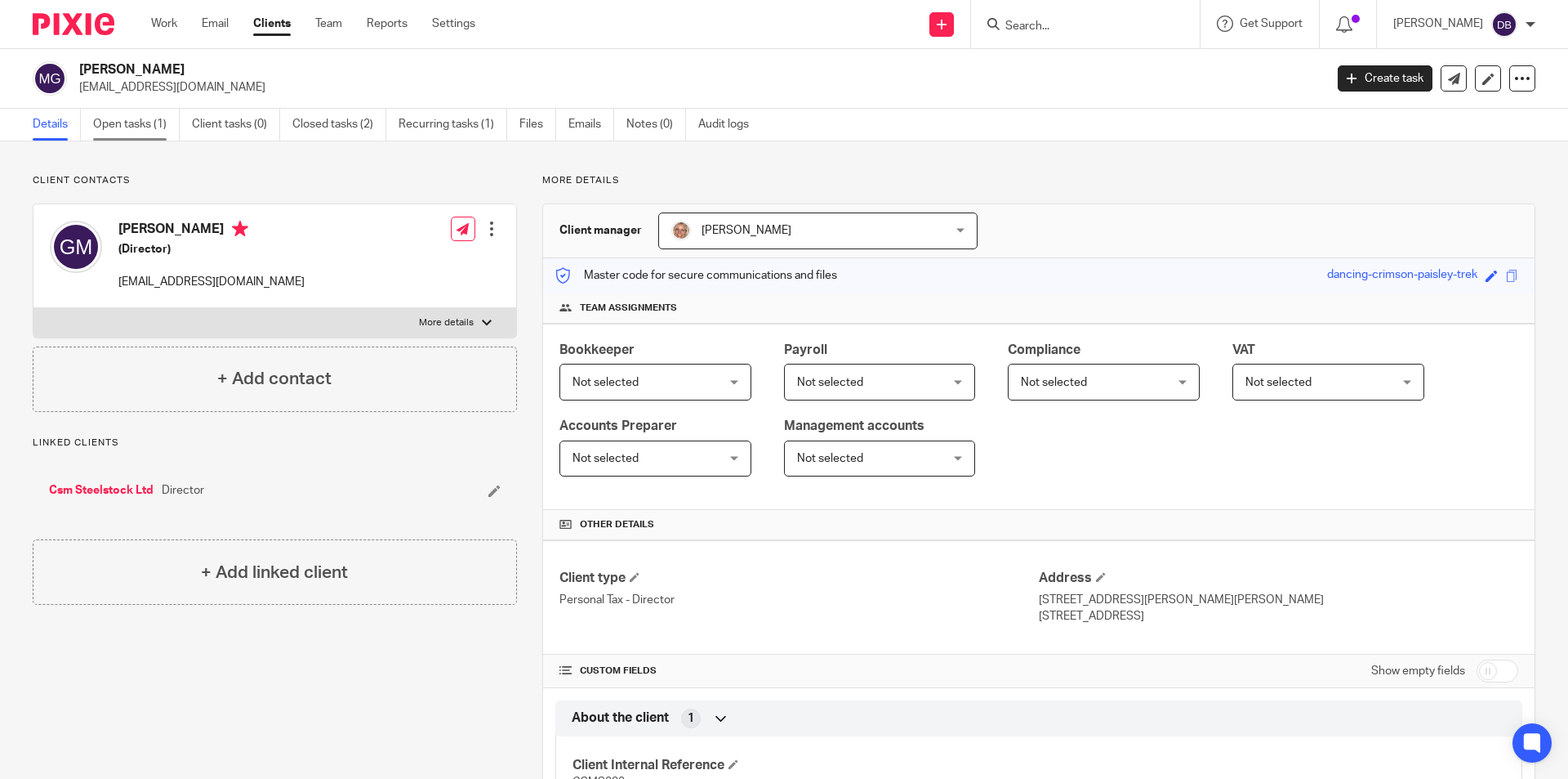
click at [150, 123] on link "Open tasks (1)" at bounding box center [137, 124] width 86 height 32
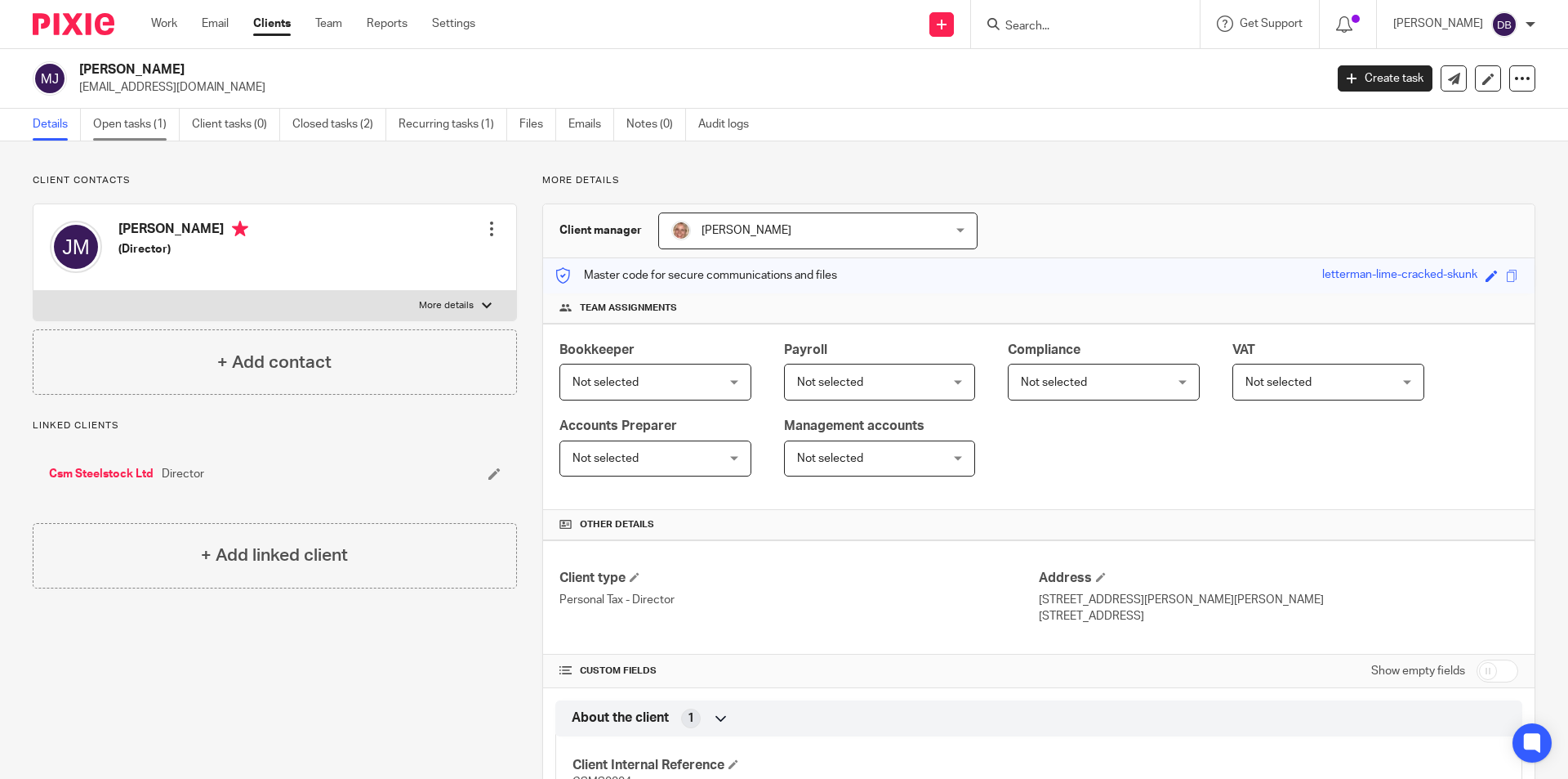
click at [131, 119] on link "Open tasks (1)" at bounding box center [137, 124] width 86 height 32
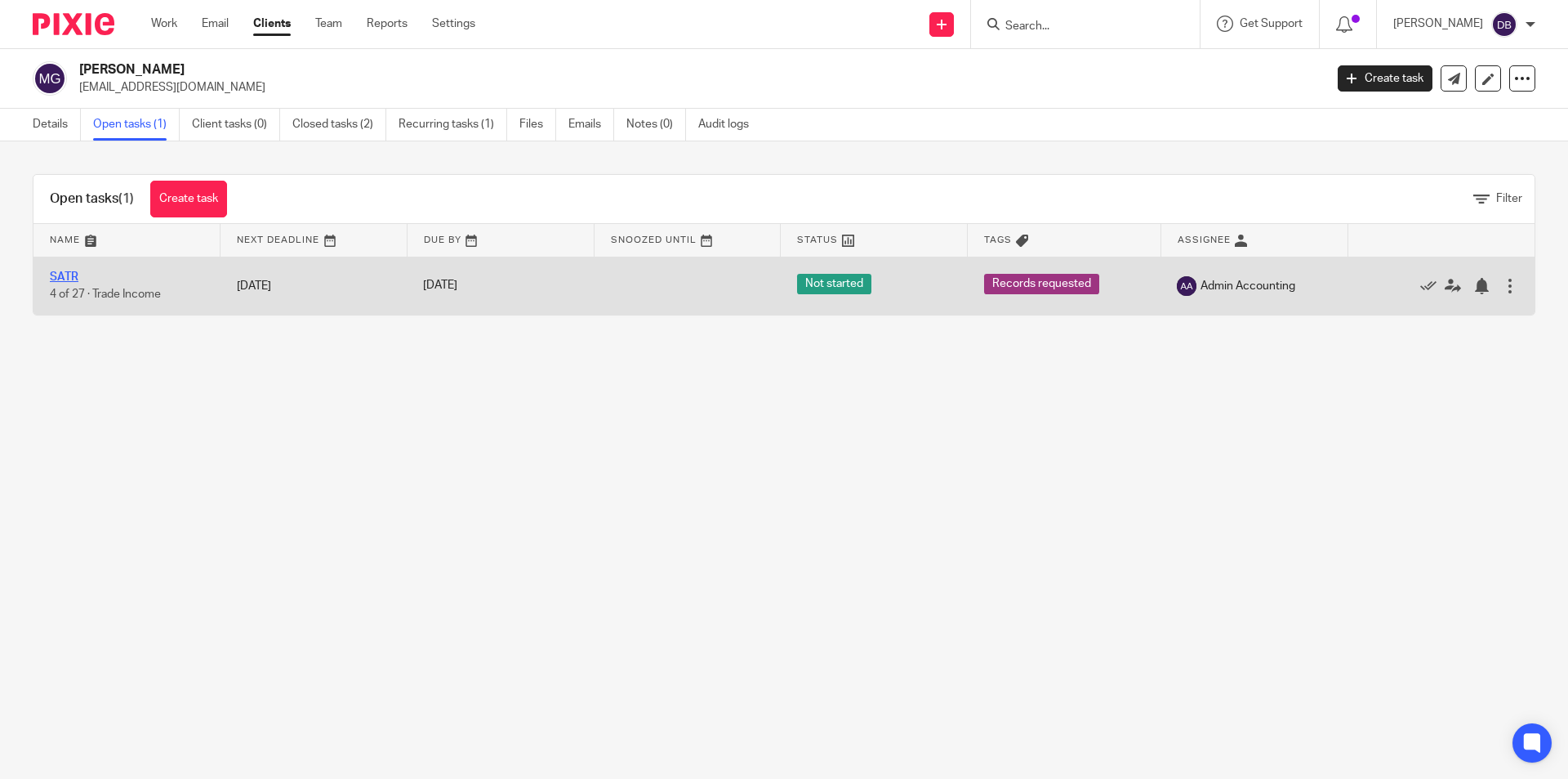
click at [63, 278] on link "SATR" at bounding box center [64, 277] width 28 height 11
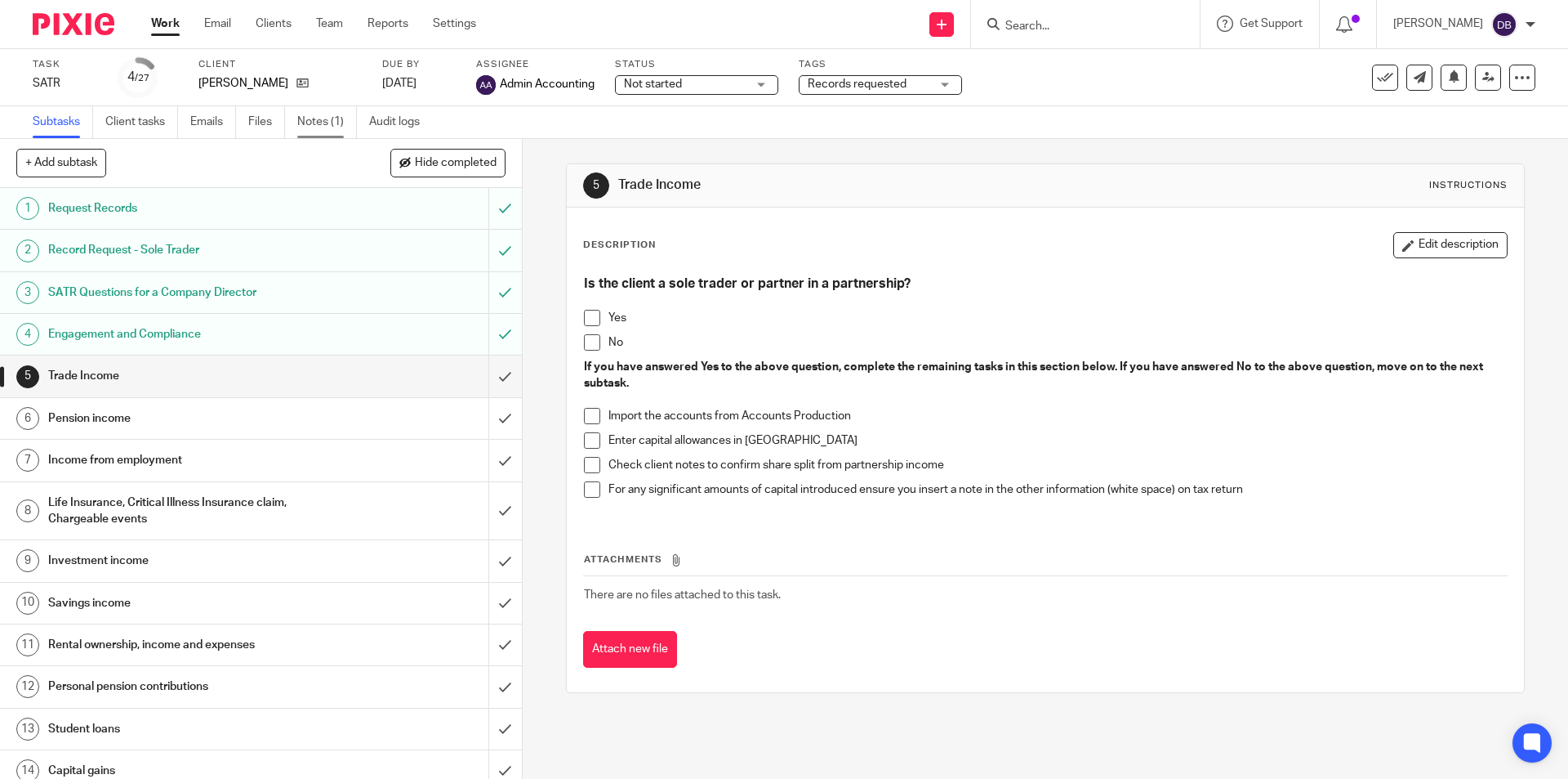
click at [306, 122] on link "Notes (1)" at bounding box center [327, 122] width 60 height 32
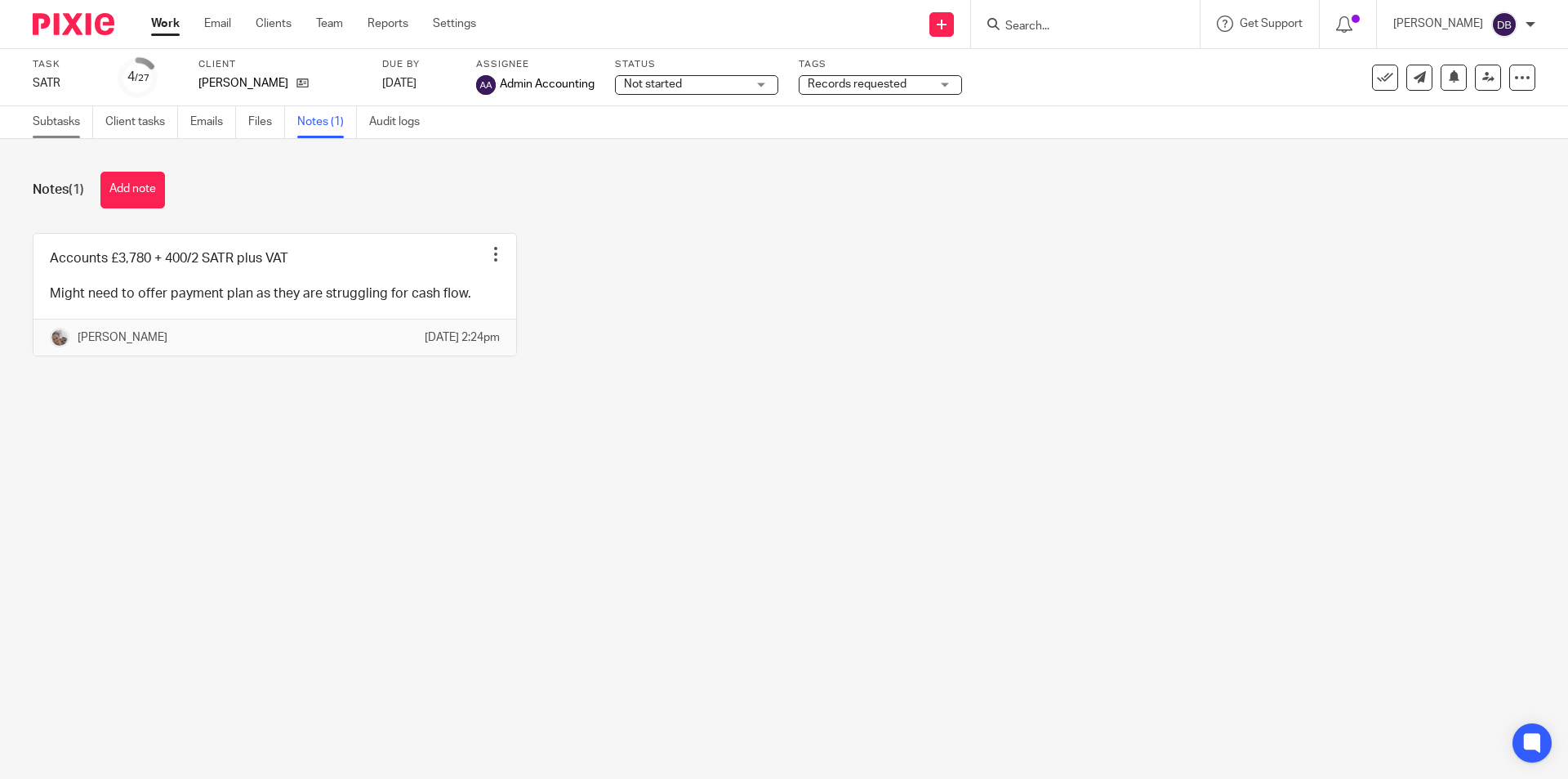
click at [62, 121] on link "Subtasks" at bounding box center [63, 122] width 61 height 32
